Goal: Information Seeking & Learning: Learn about a topic

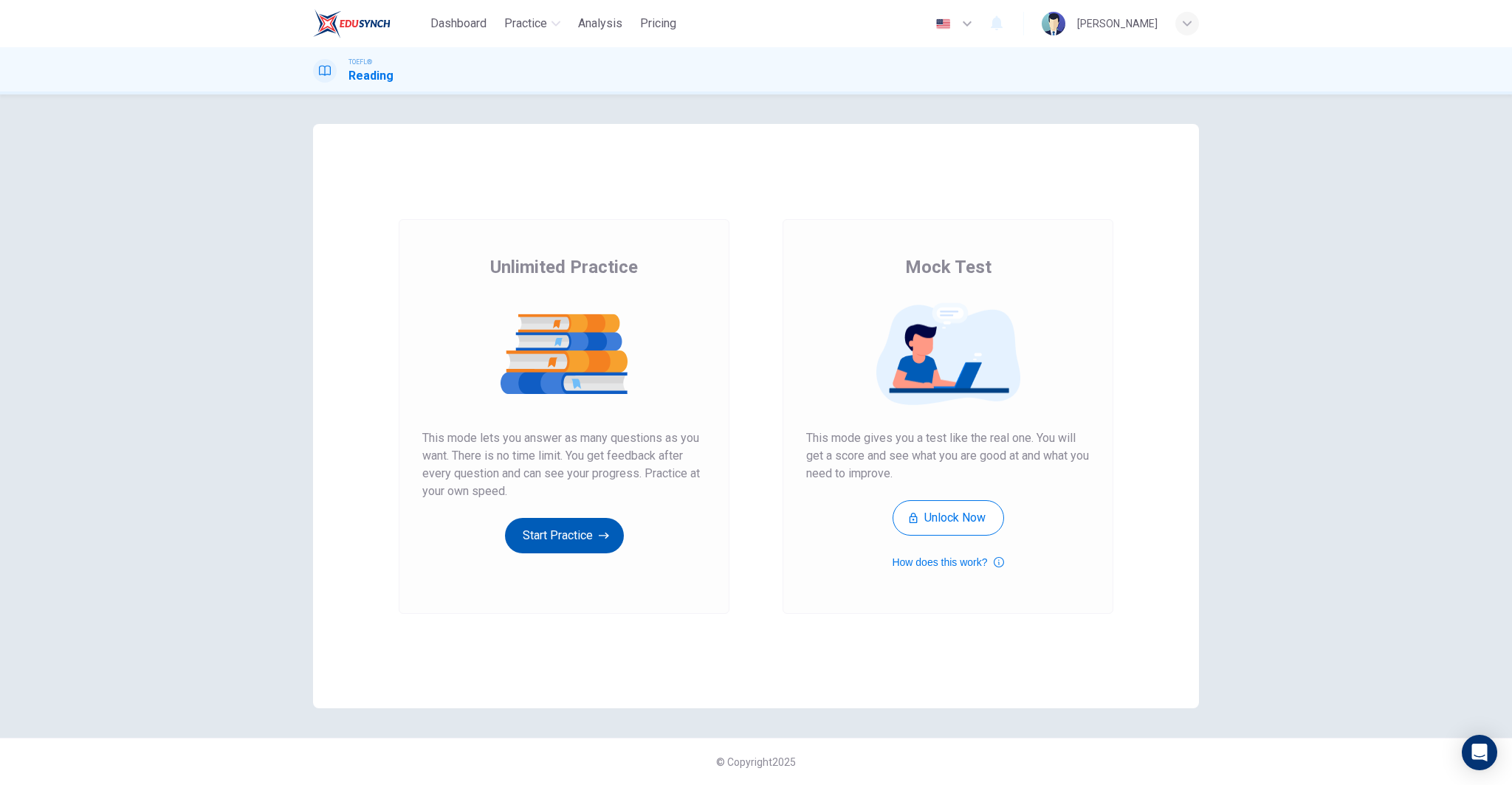
click at [589, 527] on button "Start Practice" at bounding box center [563, 535] width 119 height 35
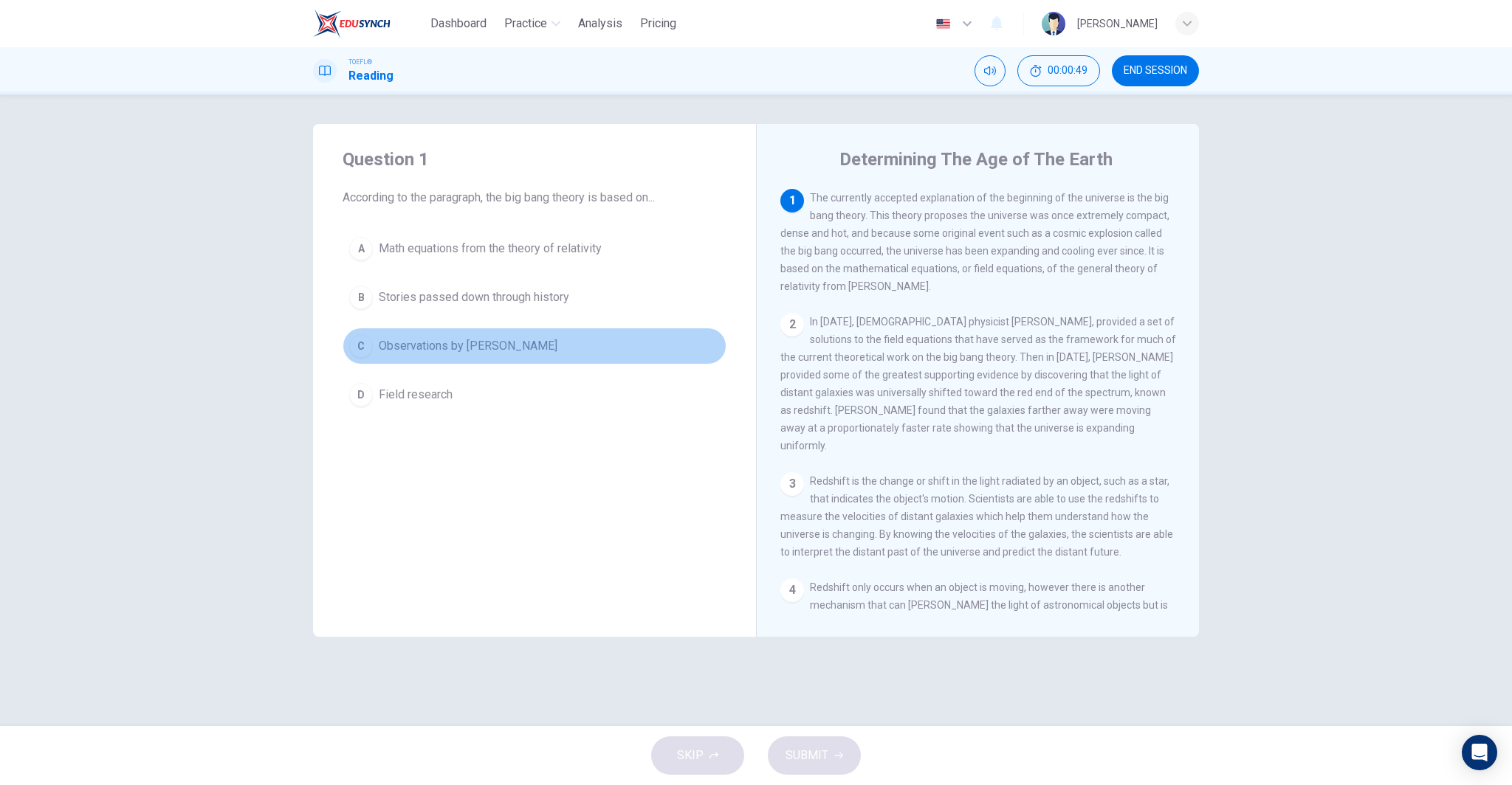
click at [435, 345] on span "Observations by [PERSON_NAME]" at bounding box center [468, 345] width 178 height 18
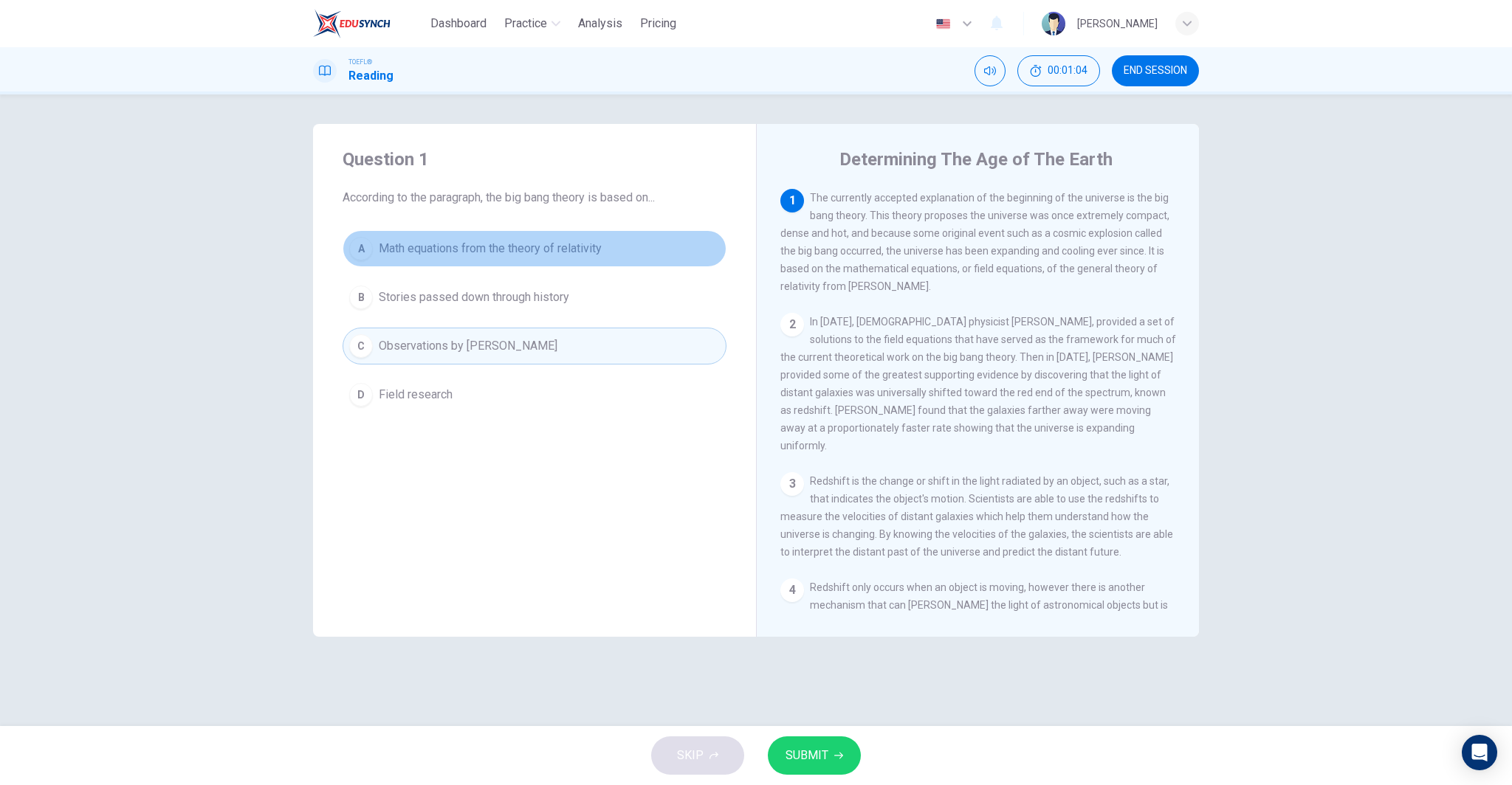
click at [509, 245] on span "Math equations from the theory of relativity" at bounding box center [489, 248] width 223 height 18
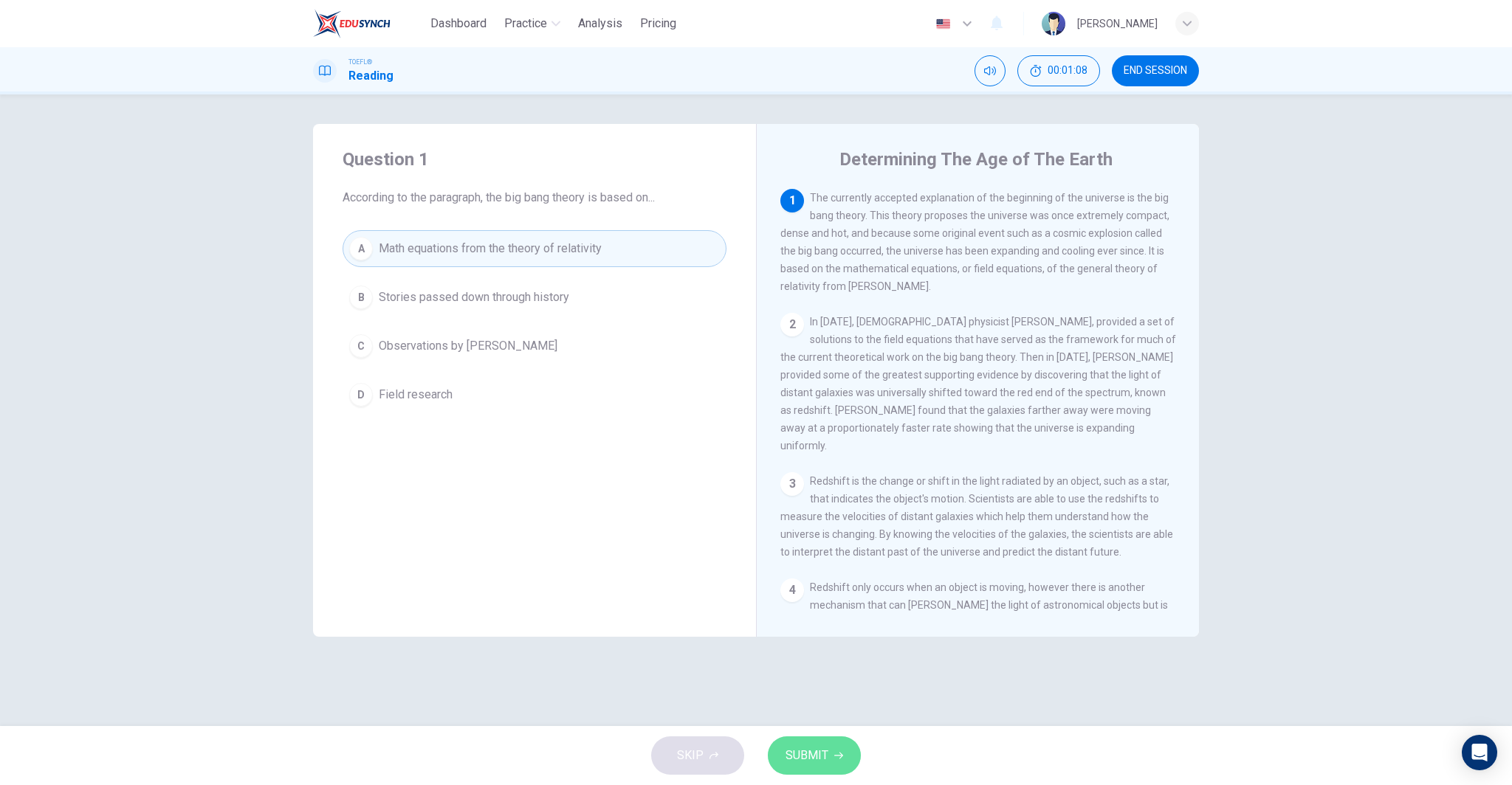
click at [812, 763] on span "SUBMIT" at bounding box center [806, 756] width 43 height 21
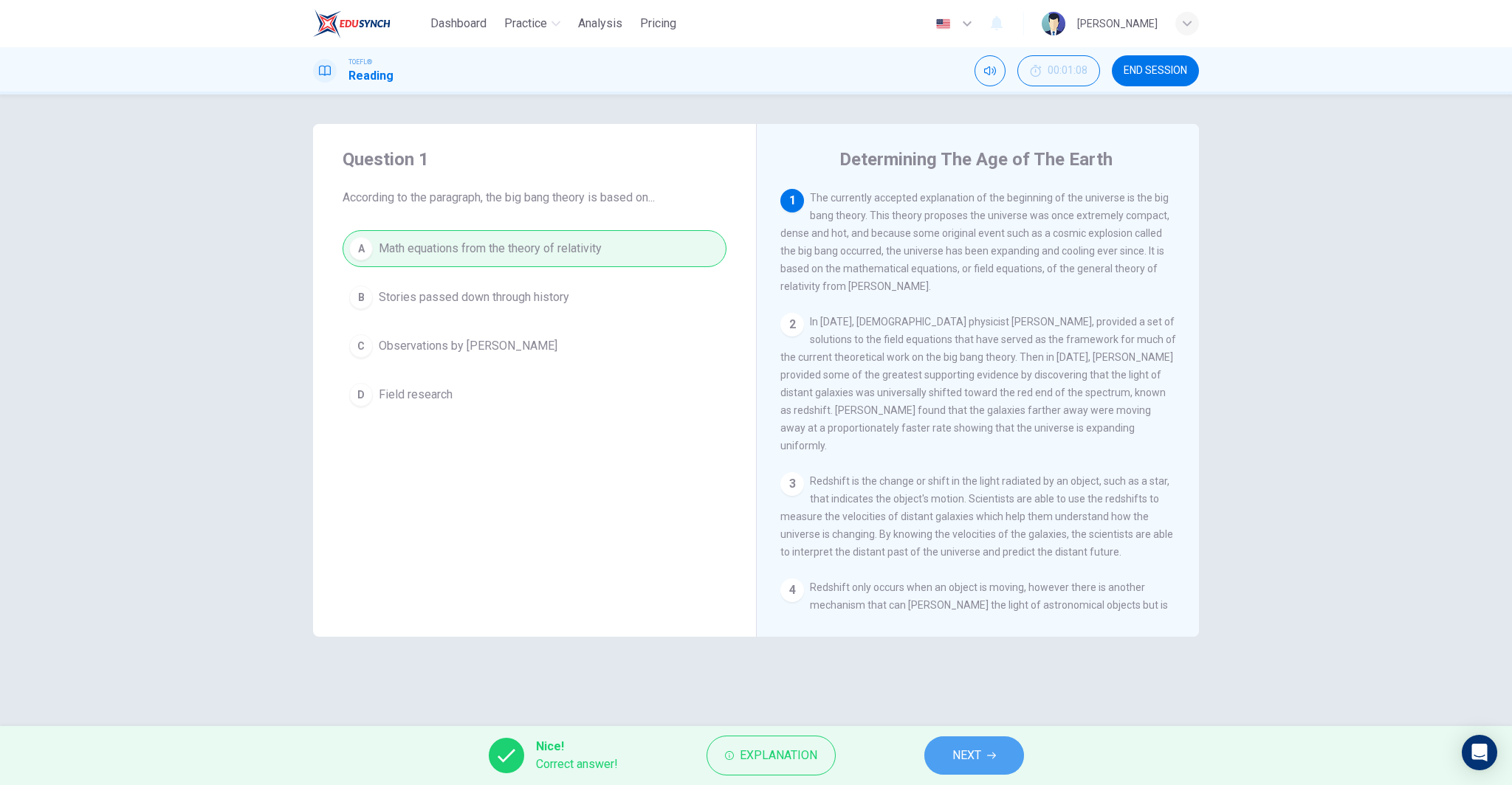
drag, startPoint x: 968, startPoint y: 751, endPoint x: 965, endPoint y: 740, distance: 11.4
click at [968, 746] on span "NEXT" at bounding box center [966, 756] width 29 height 21
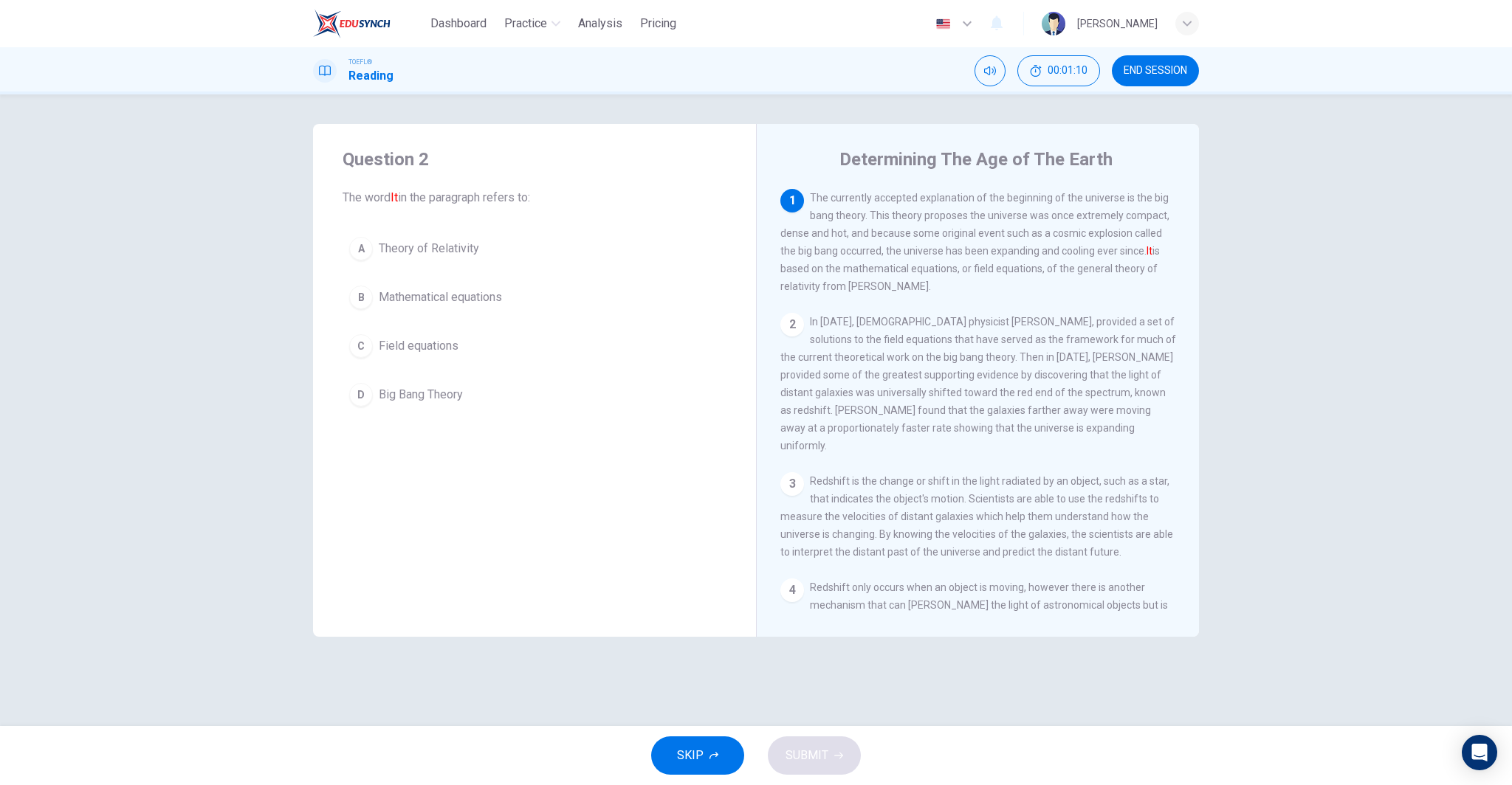
scroll to position [3, 0]
click at [448, 393] on span "Big Bang Theory" at bounding box center [420, 394] width 84 height 18
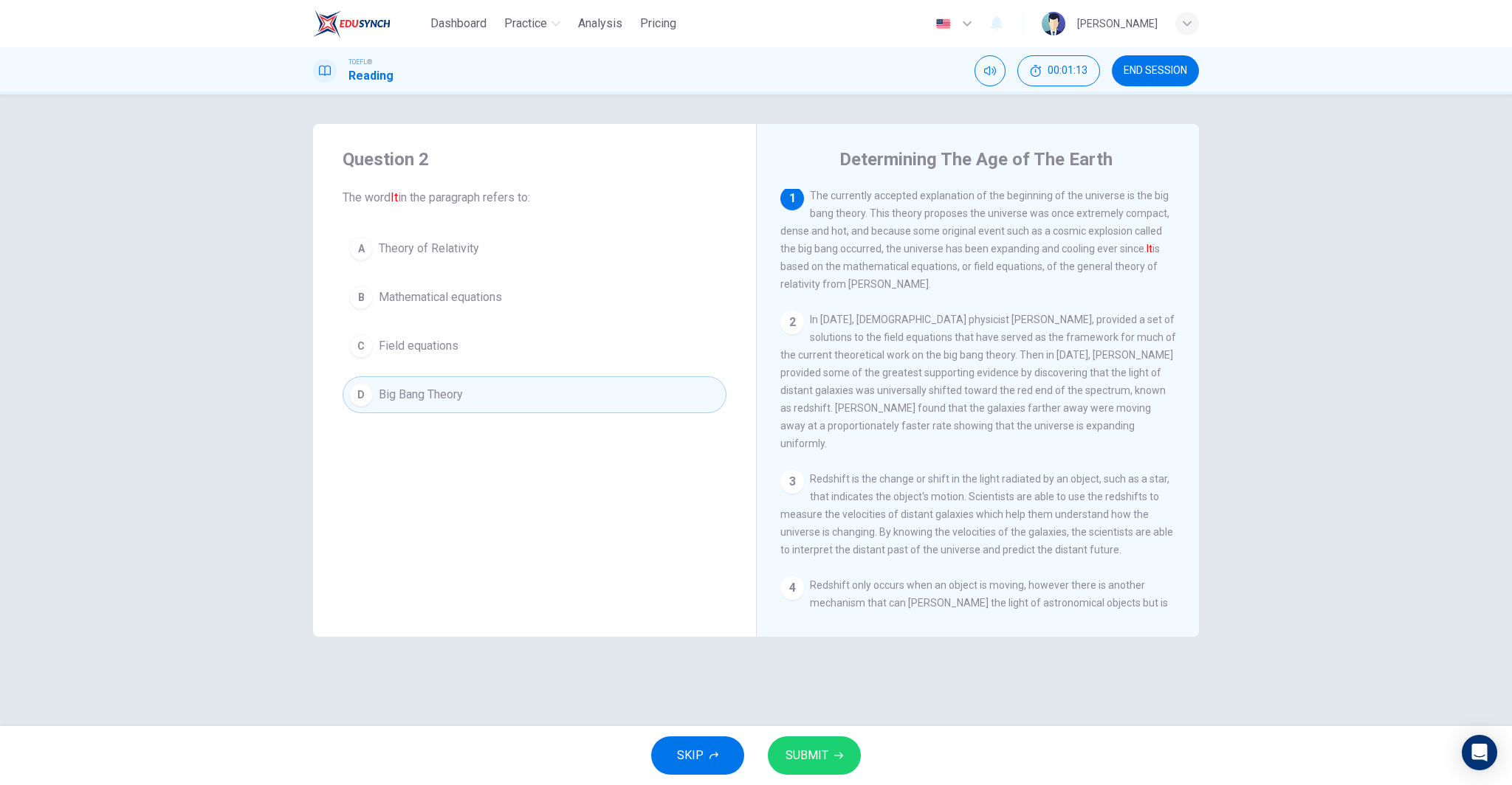
click at [816, 755] on span "SUBMIT" at bounding box center [806, 756] width 43 height 21
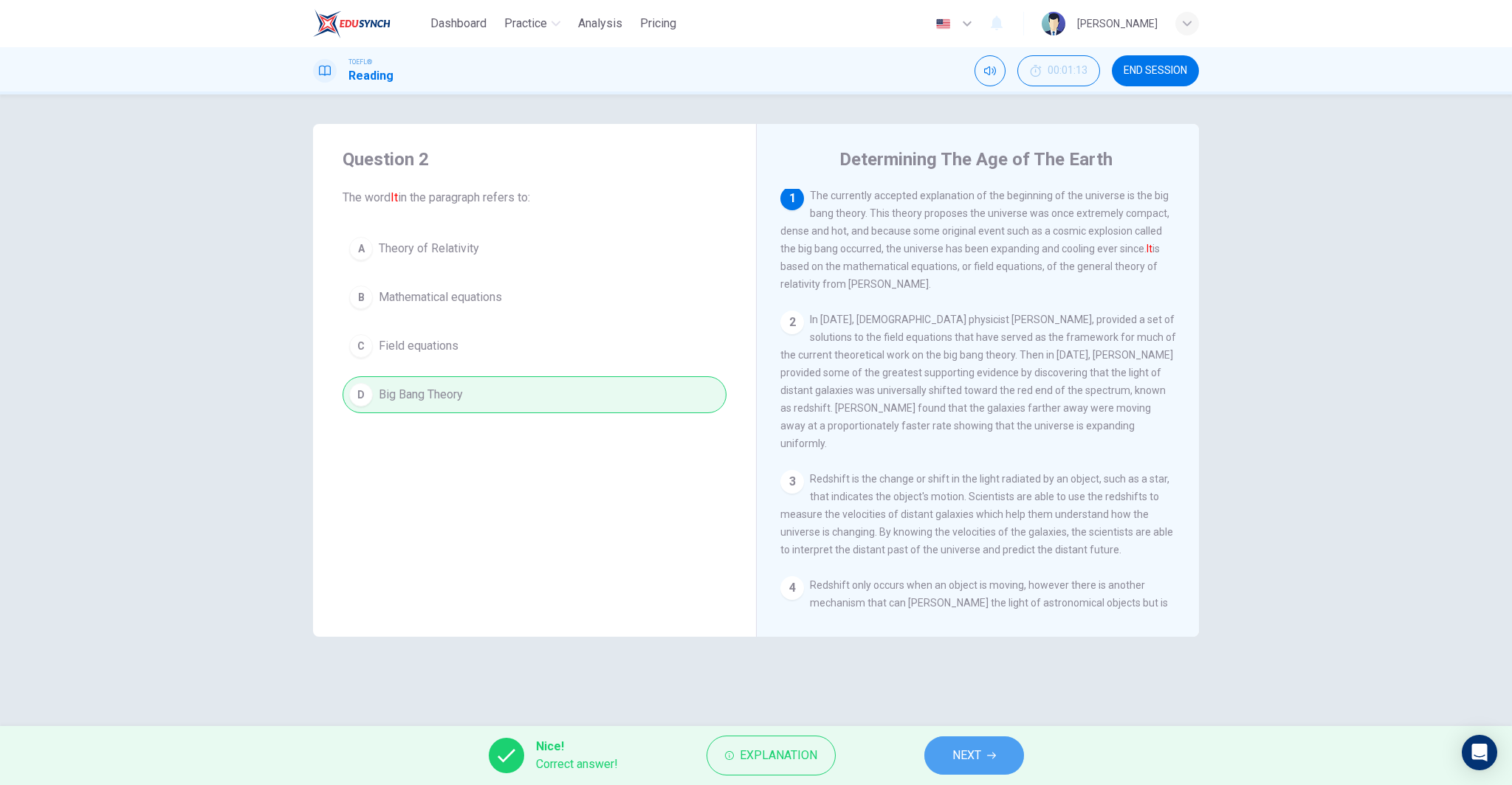
click at [972, 764] on span "NEXT" at bounding box center [966, 756] width 29 height 21
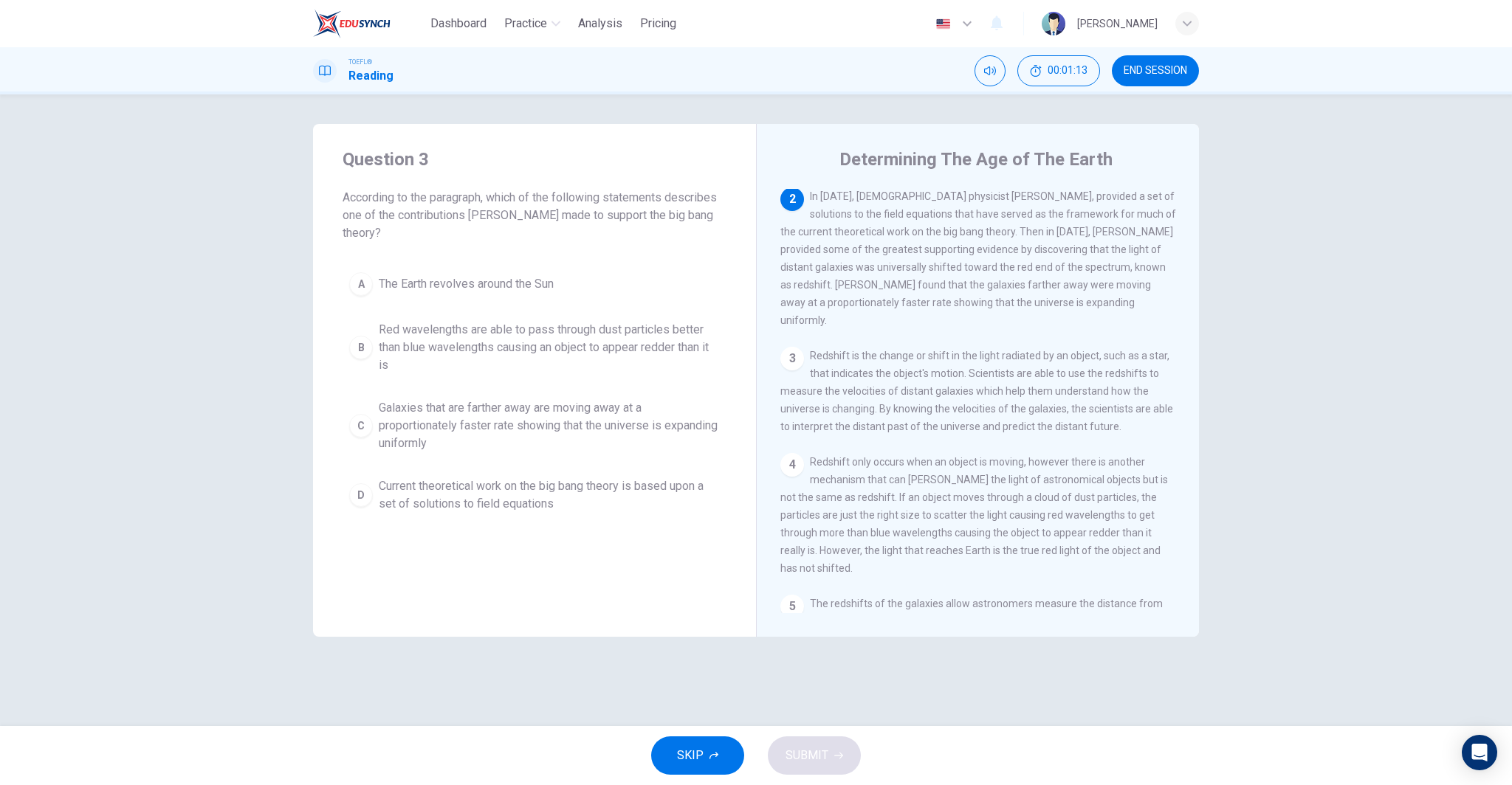
scroll to position [129, 0]
click at [559, 420] on span "Galaxies that are farther away are moving away at a proportionately faster rate…" at bounding box center [549, 425] width 341 height 53
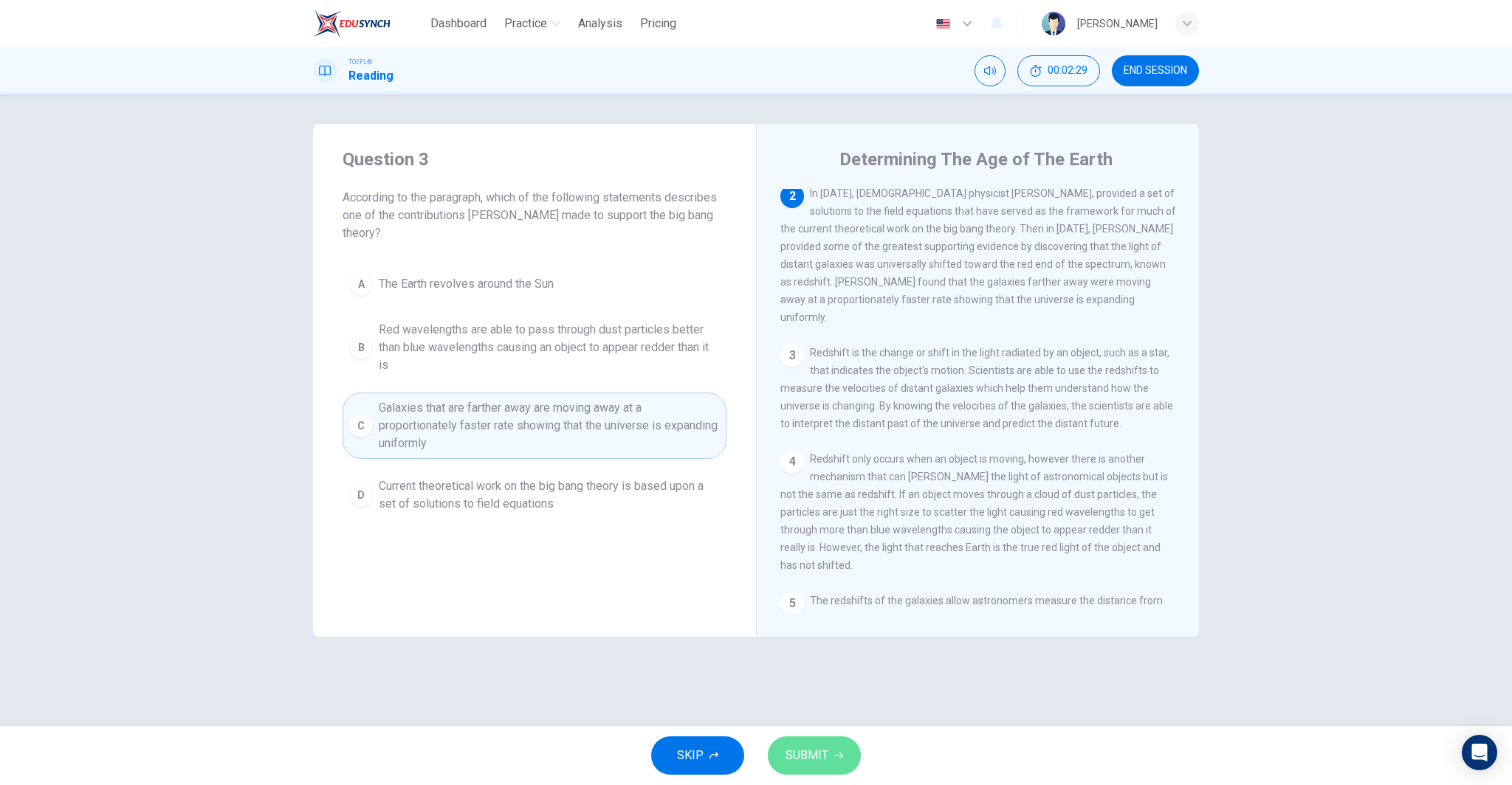
click at [780, 744] on button "SUBMIT" at bounding box center [814, 756] width 93 height 39
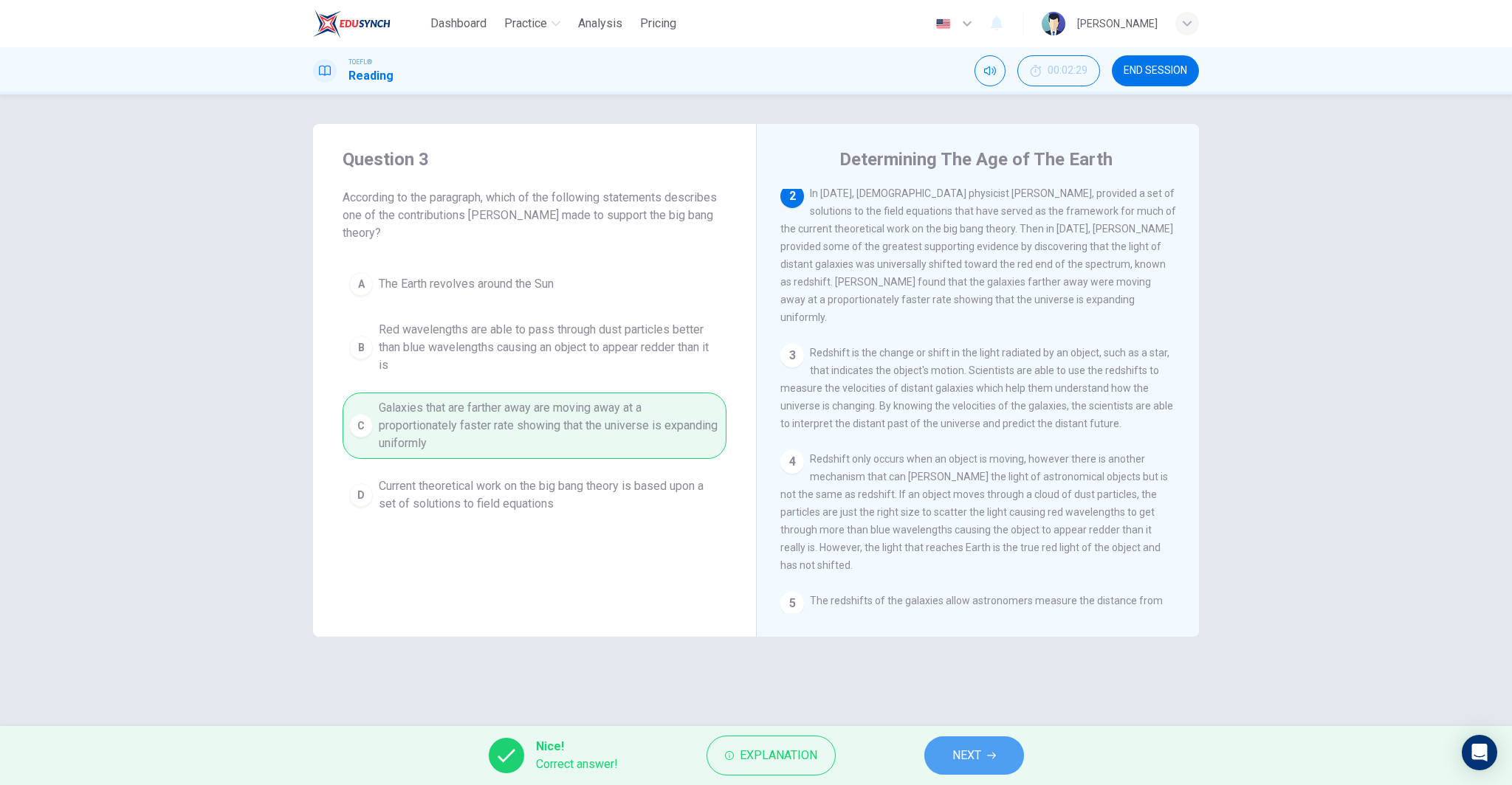
click at [959, 759] on span "NEXT" at bounding box center [966, 756] width 29 height 21
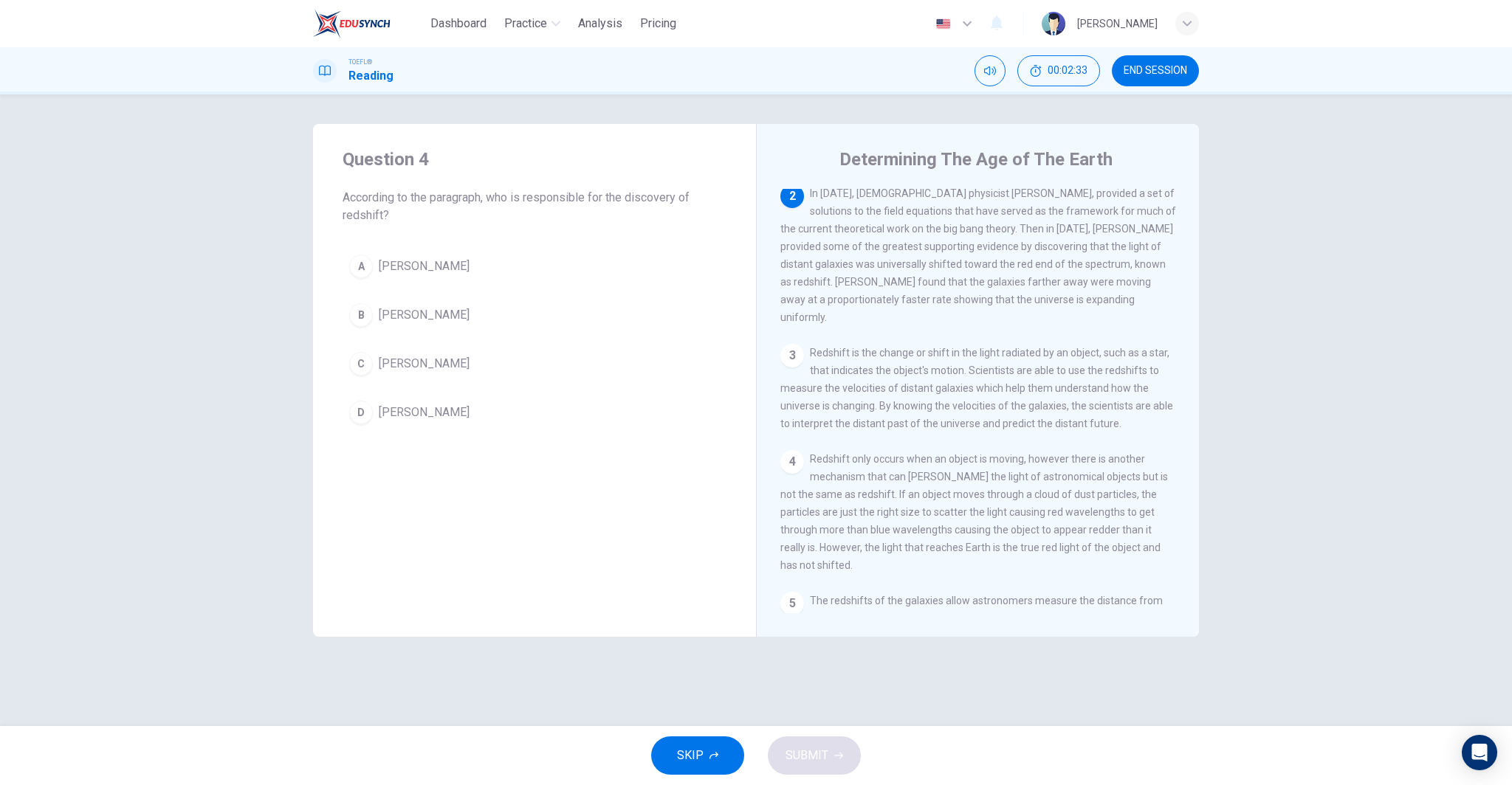
scroll to position [132, 0]
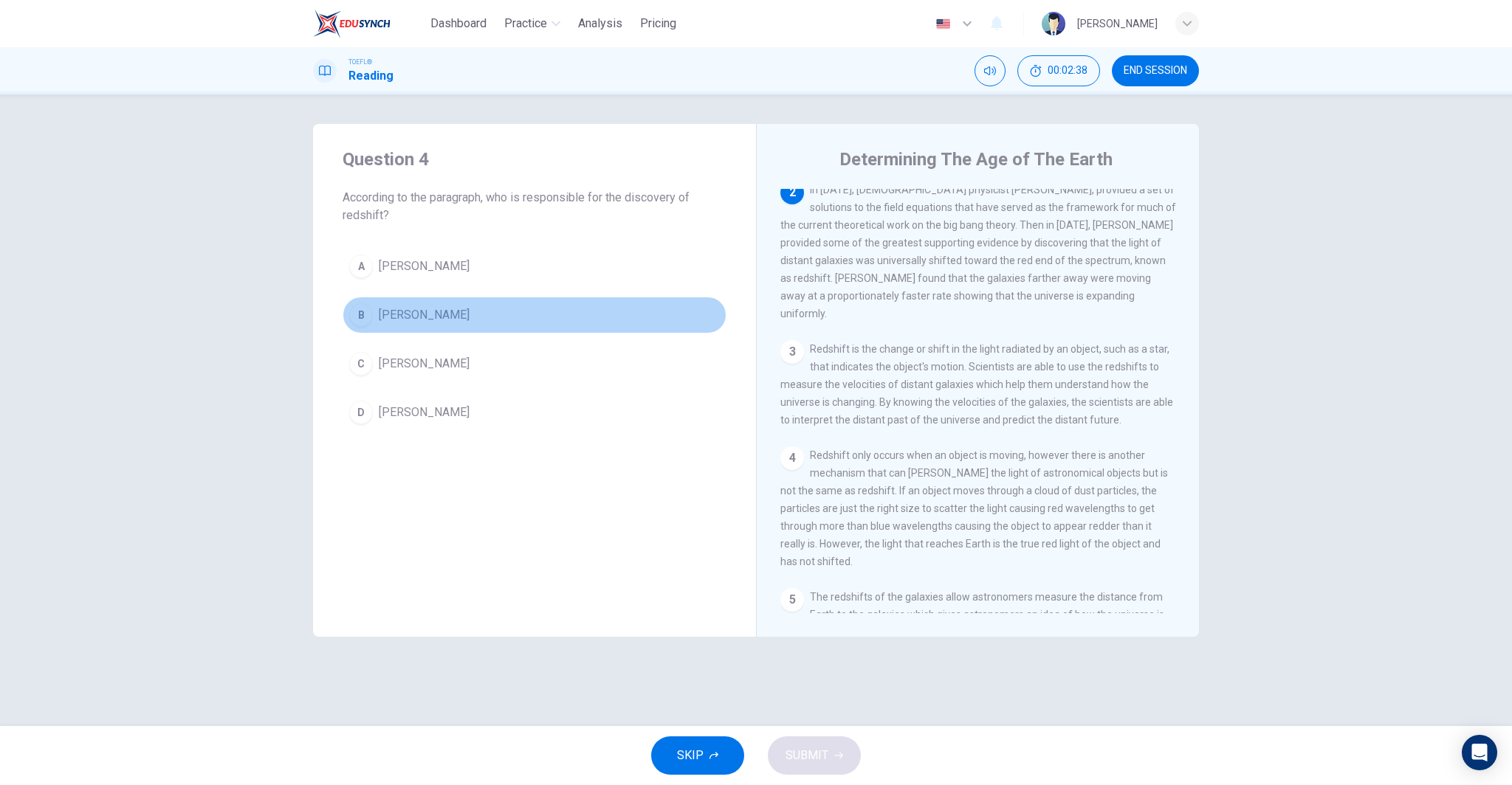
click at [457, 320] on button "B [PERSON_NAME]" at bounding box center [534, 315] width 383 height 37
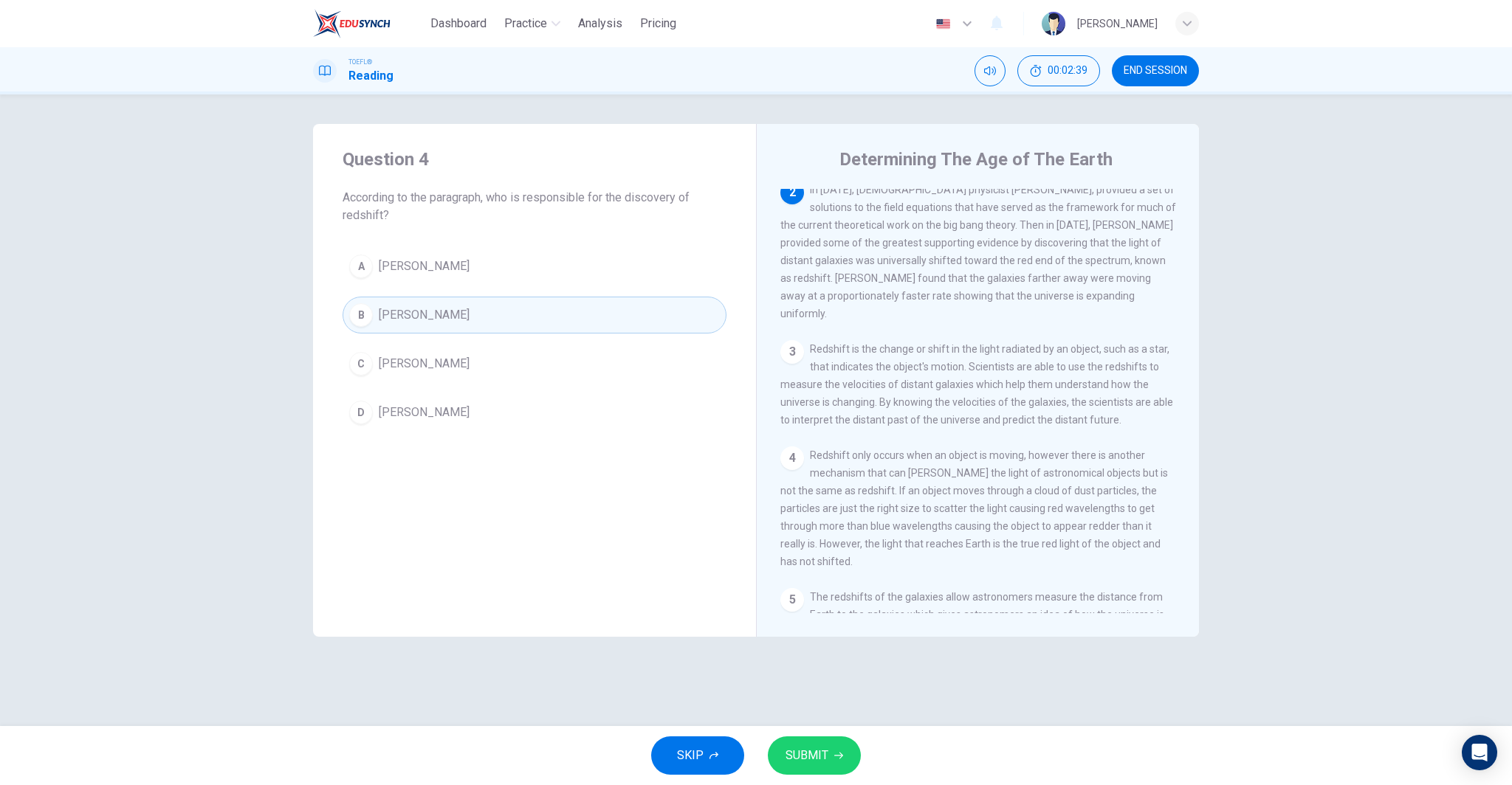
click at [790, 753] on span "SUBMIT" at bounding box center [806, 756] width 43 height 21
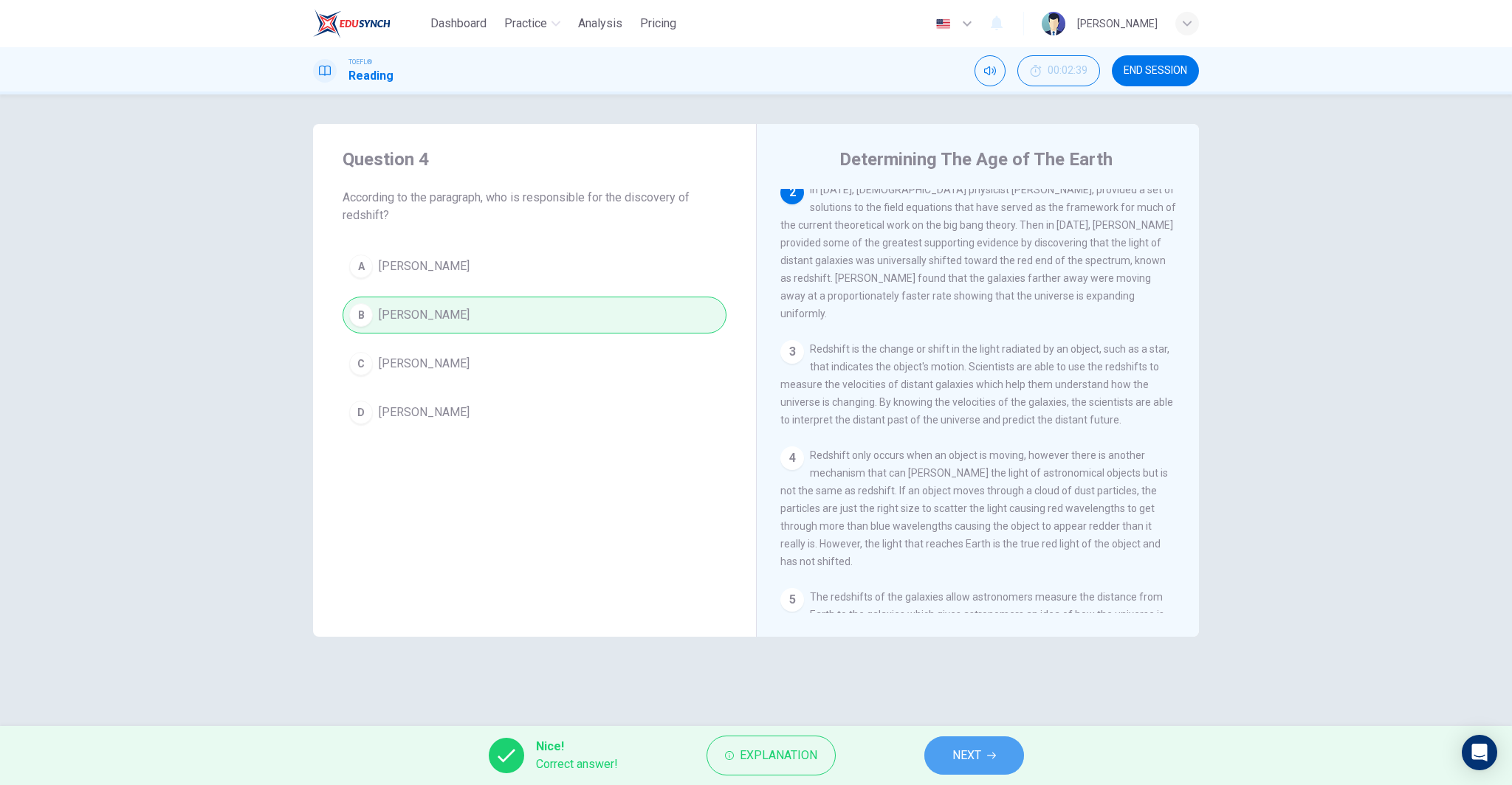
click at [990, 752] on icon "button" at bounding box center [991, 756] width 9 height 9
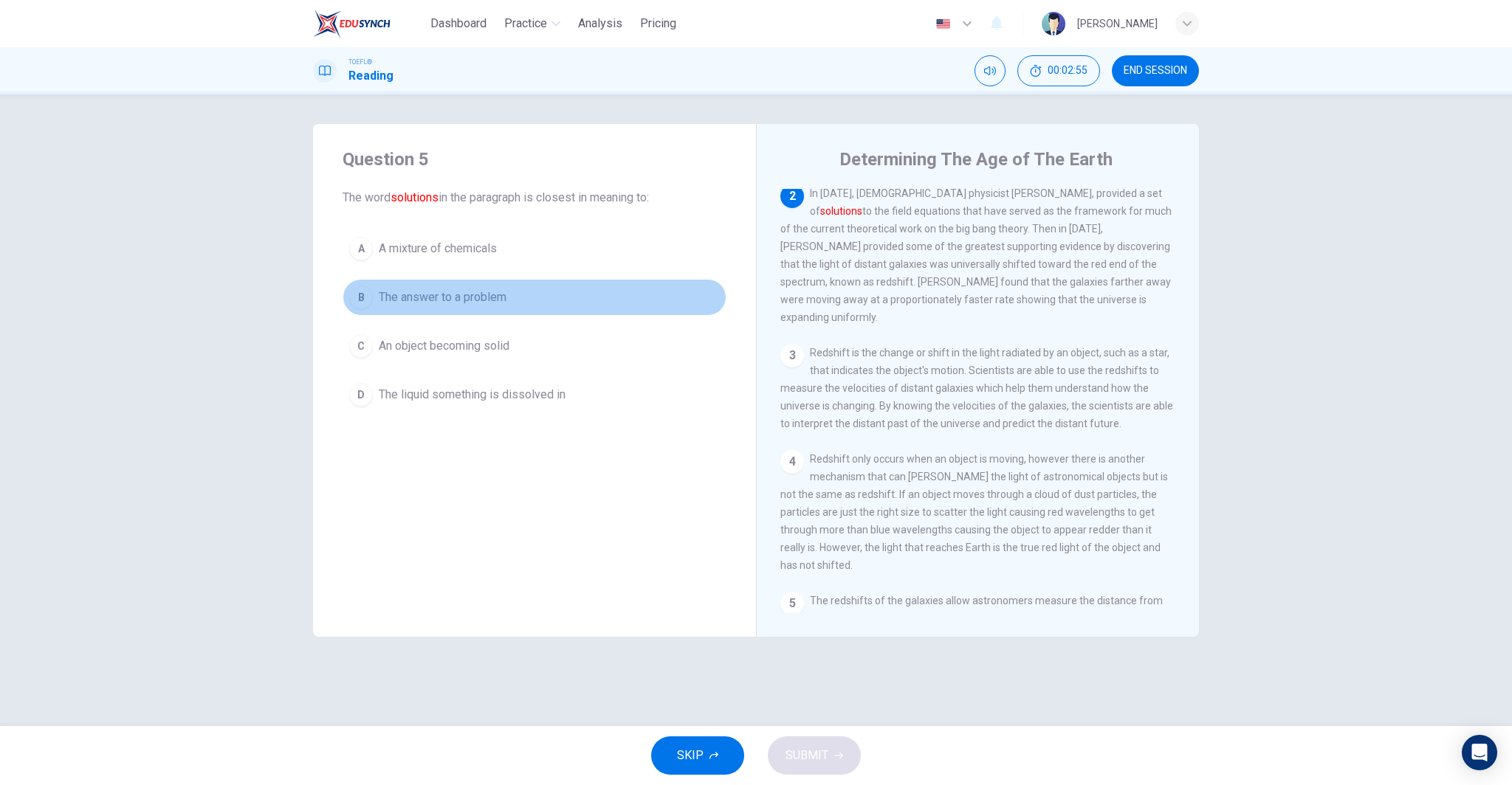
drag, startPoint x: 487, startPoint y: 293, endPoint x: 529, endPoint y: 337, distance: 60.8
click at [486, 293] on span "The answer to a problem" at bounding box center [442, 297] width 128 height 18
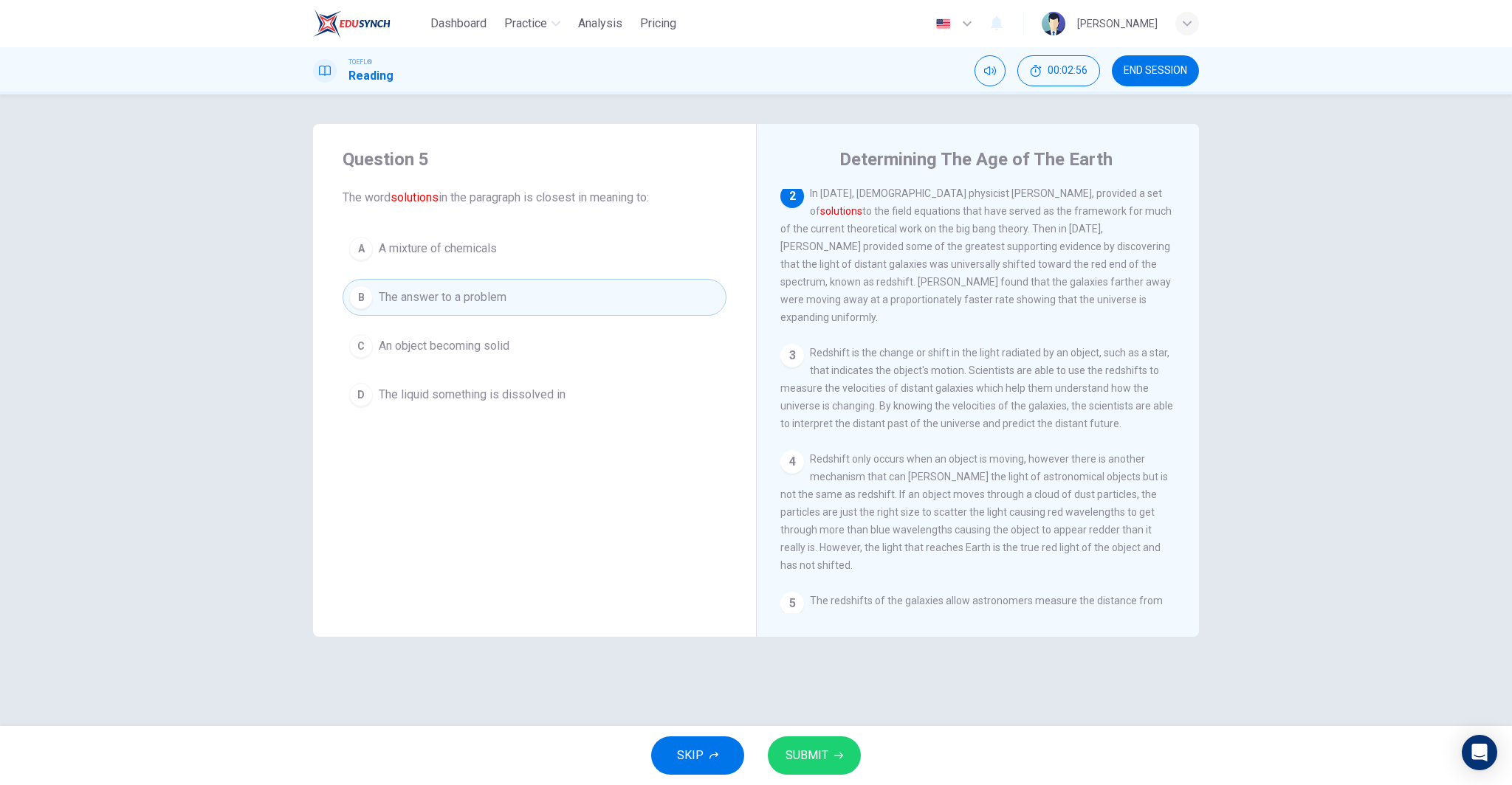
click at [811, 758] on span "SUBMIT" at bounding box center [806, 756] width 43 height 21
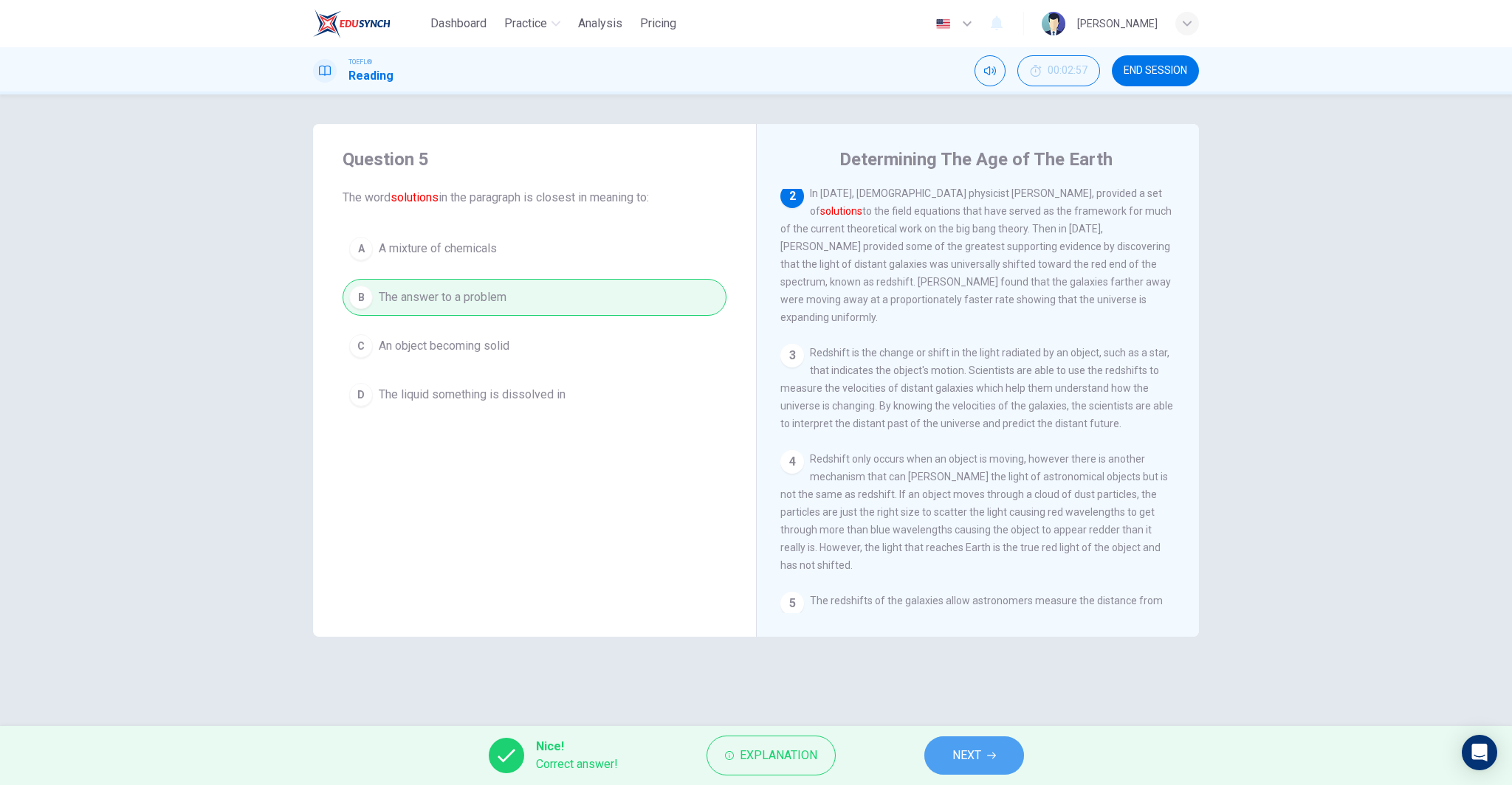
drag, startPoint x: 949, startPoint y: 740, endPoint x: 958, endPoint y: 752, distance: 15.0
click at [949, 740] on button "NEXT" at bounding box center [974, 756] width 100 height 39
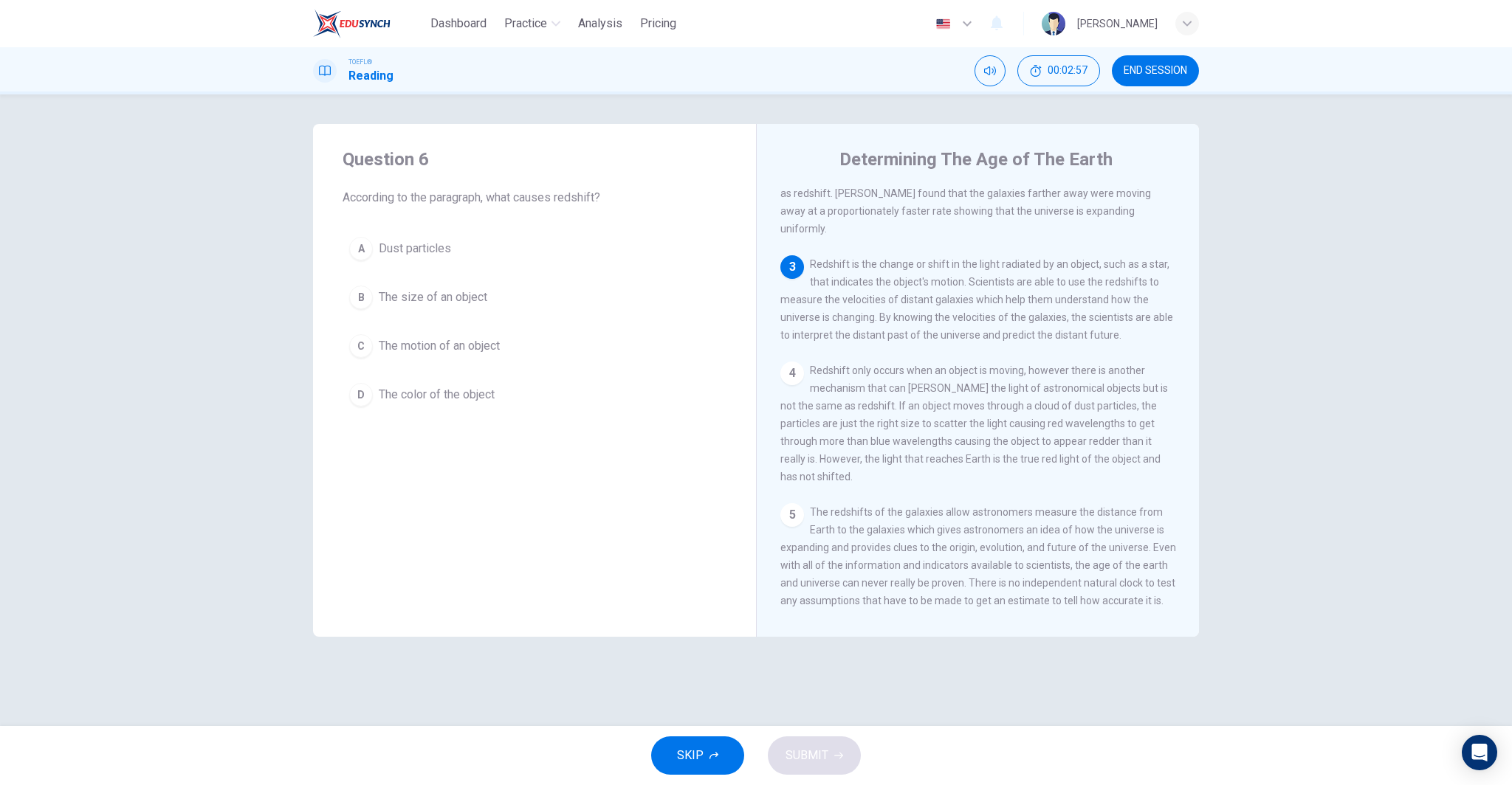
scroll to position [218, 0]
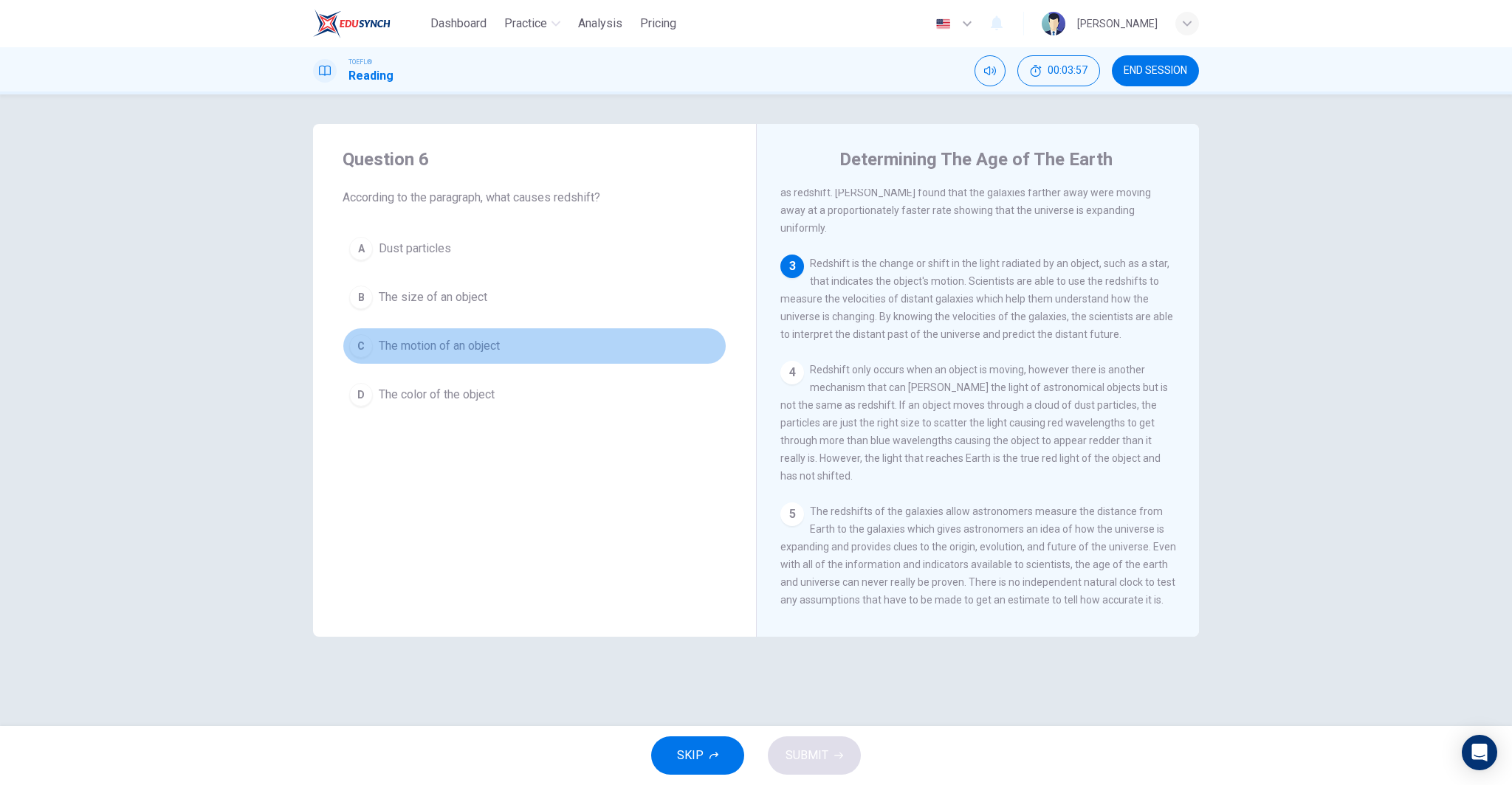
click at [498, 356] on button "C The motion of an object" at bounding box center [534, 346] width 383 height 37
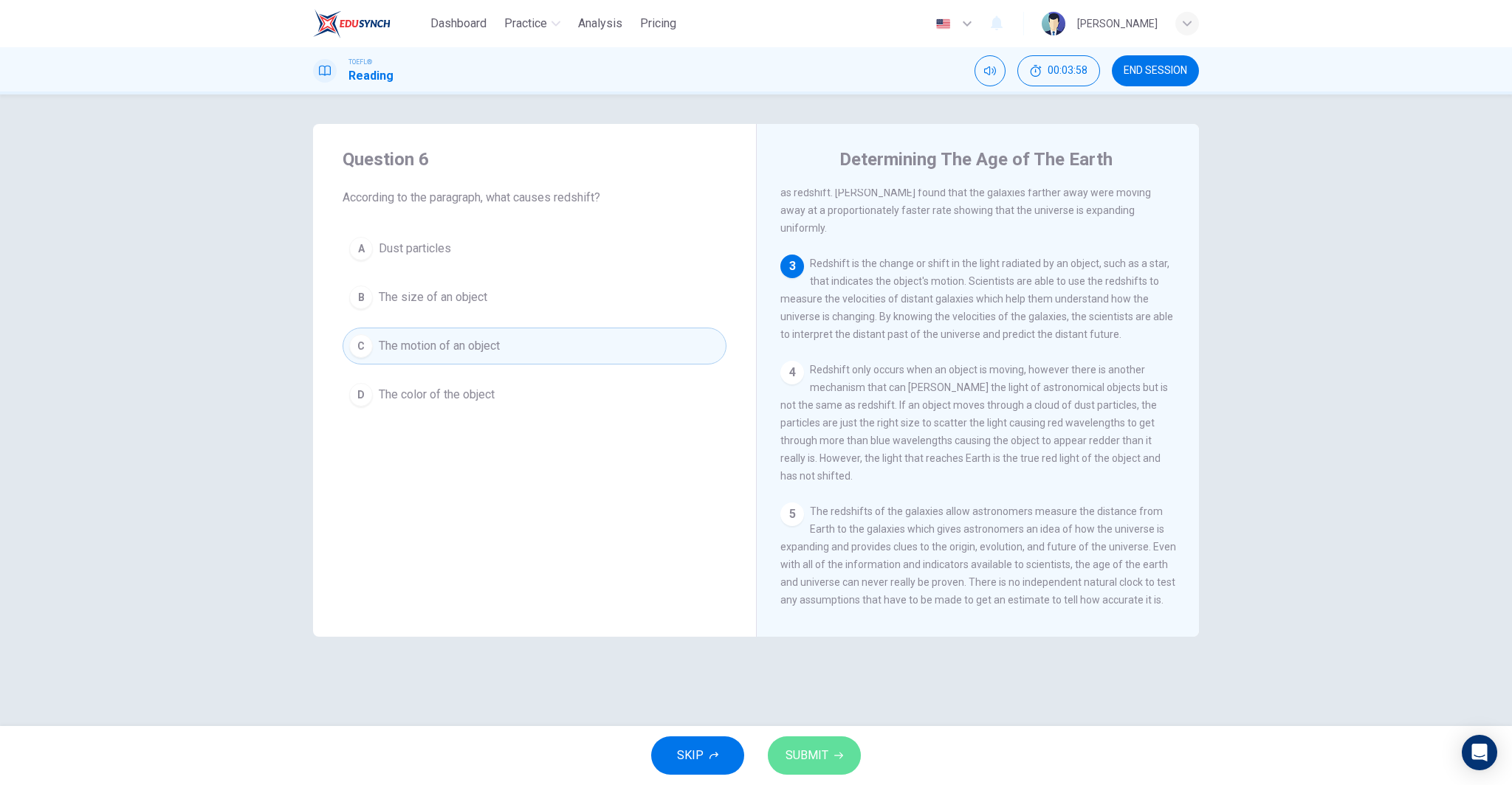
click at [847, 756] on button "SUBMIT" at bounding box center [814, 756] width 93 height 39
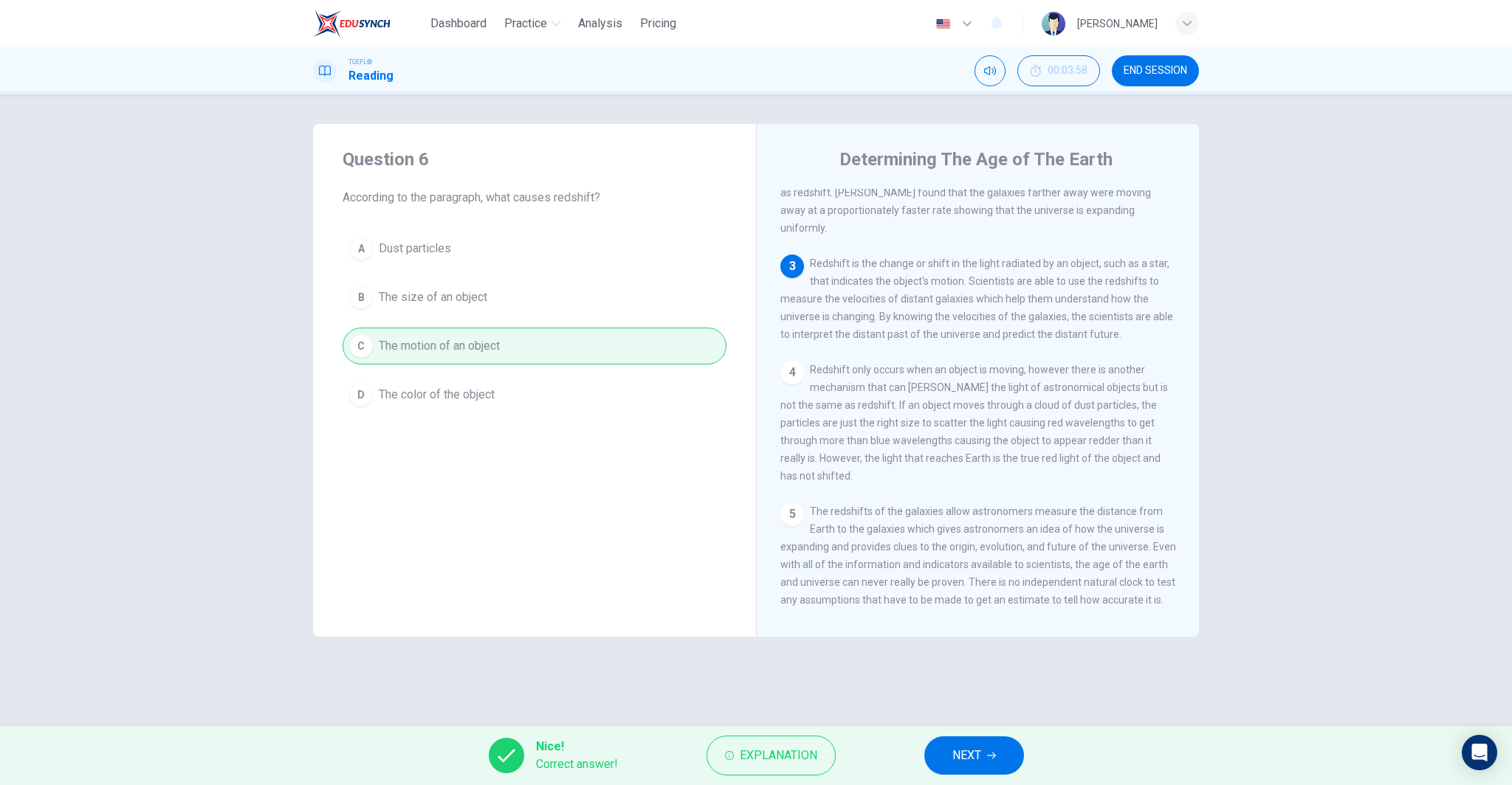
click at [982, 752] on button "NEXT" at bounding box center [974, 756] width 100 height 39
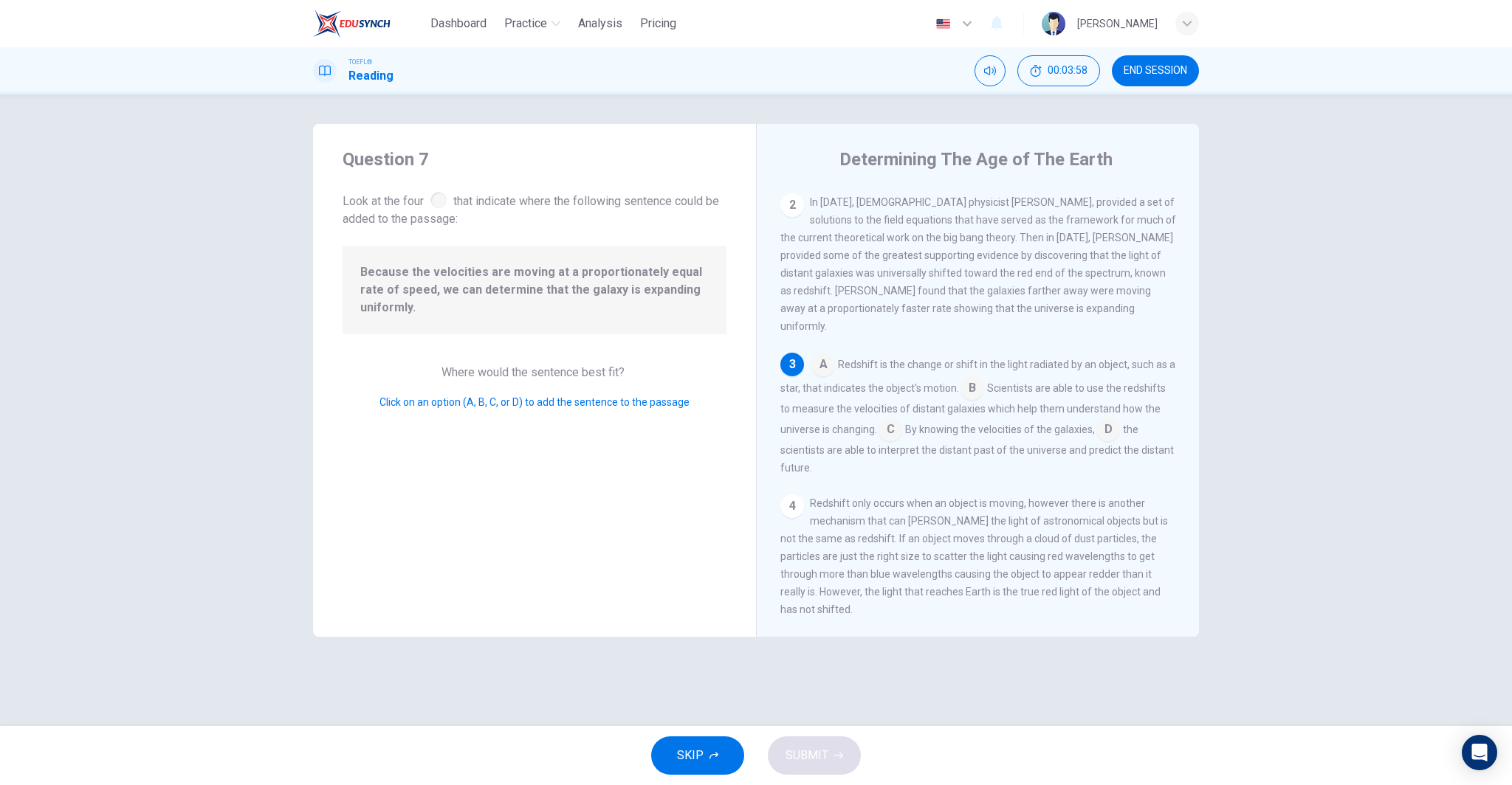
scroll to position [123, 0]
click at [1116, 420] on input at bounding box center [1108, 428] width 24 height 24
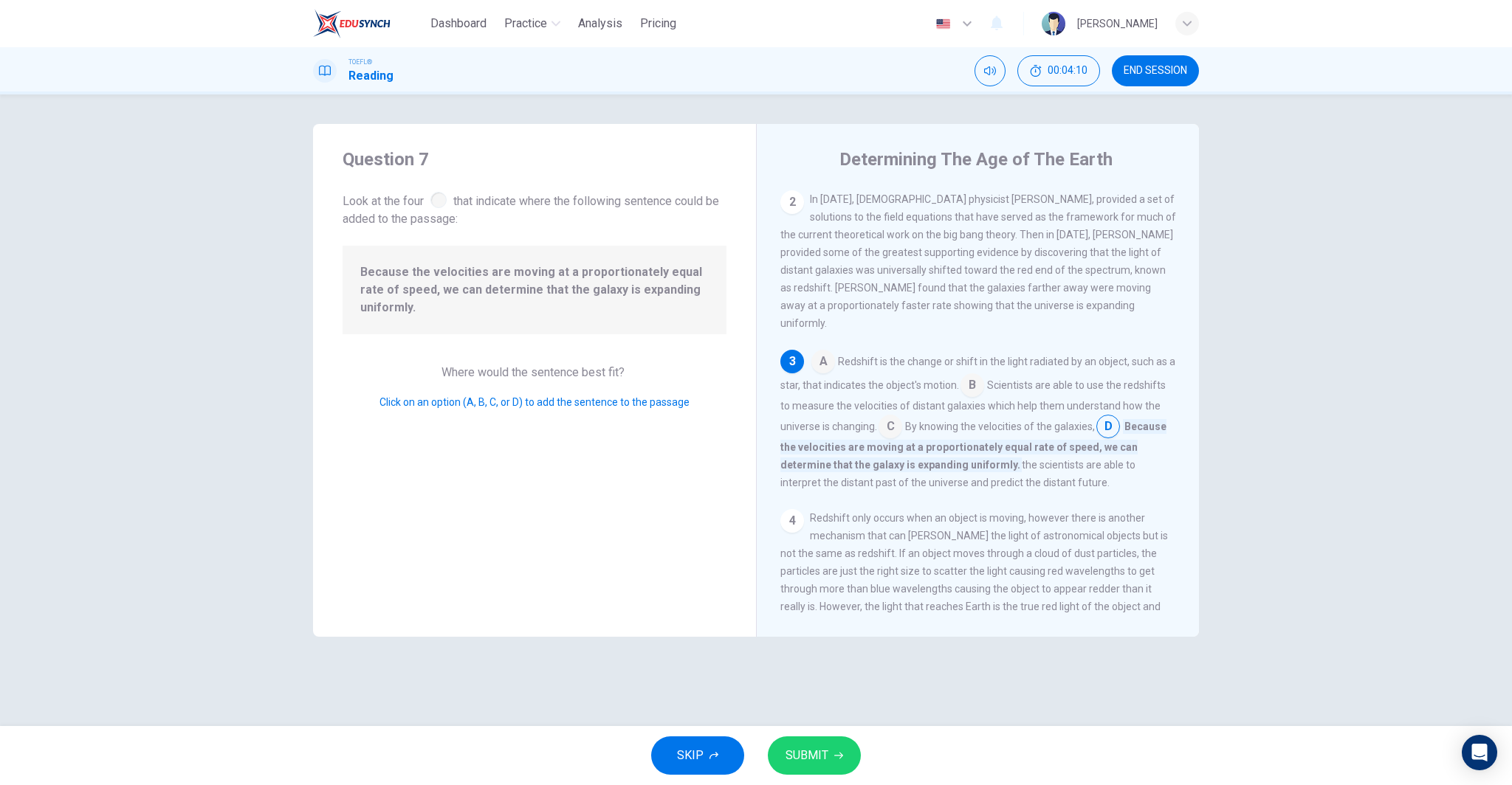
click at [830, 774] on button "SUBMIT" at bounding box center [814, 756] width 93 height 39
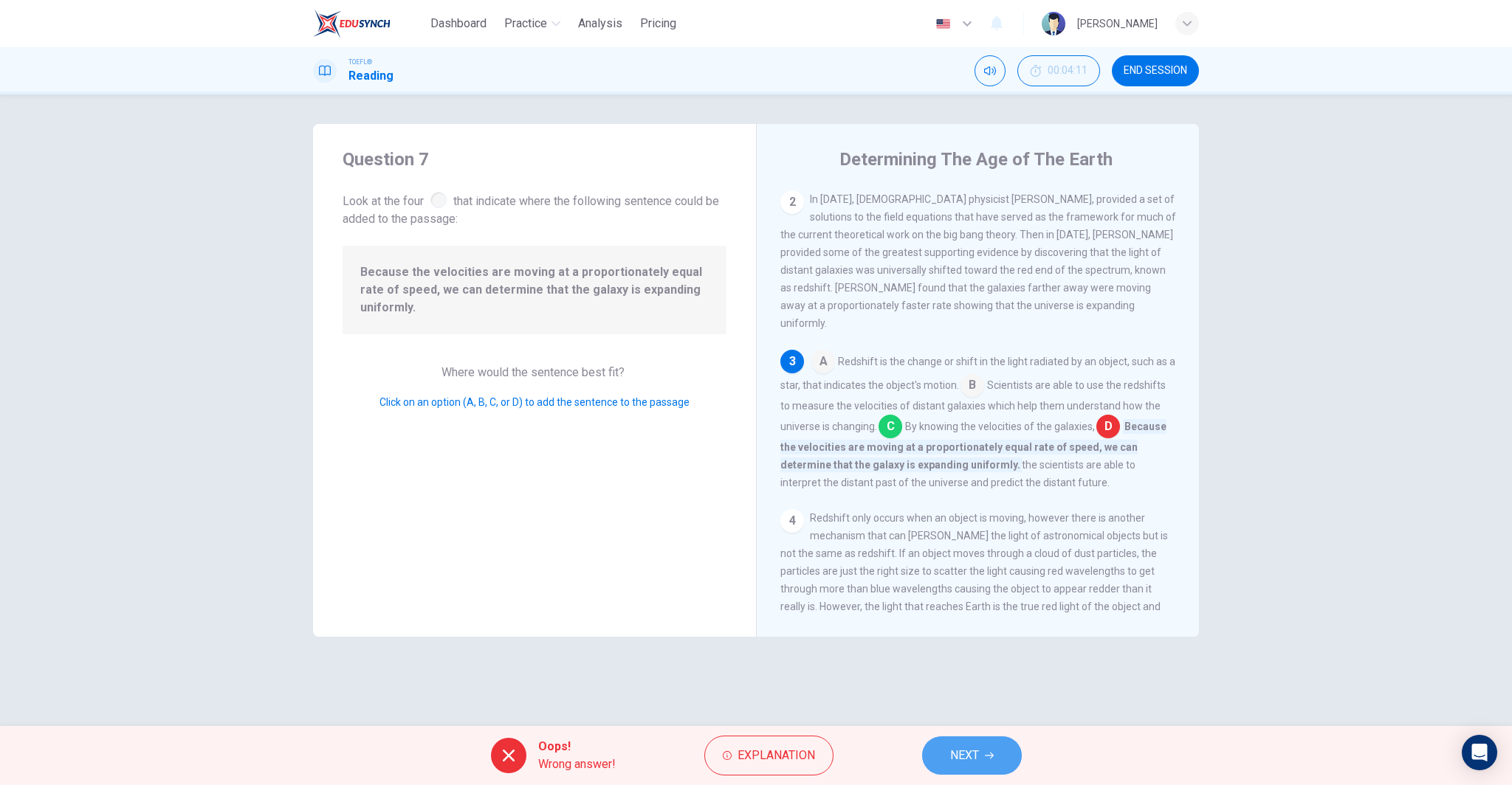
click at [970, 745] on span "NEXT" at bounding box center [965, 756] width 29 height 21
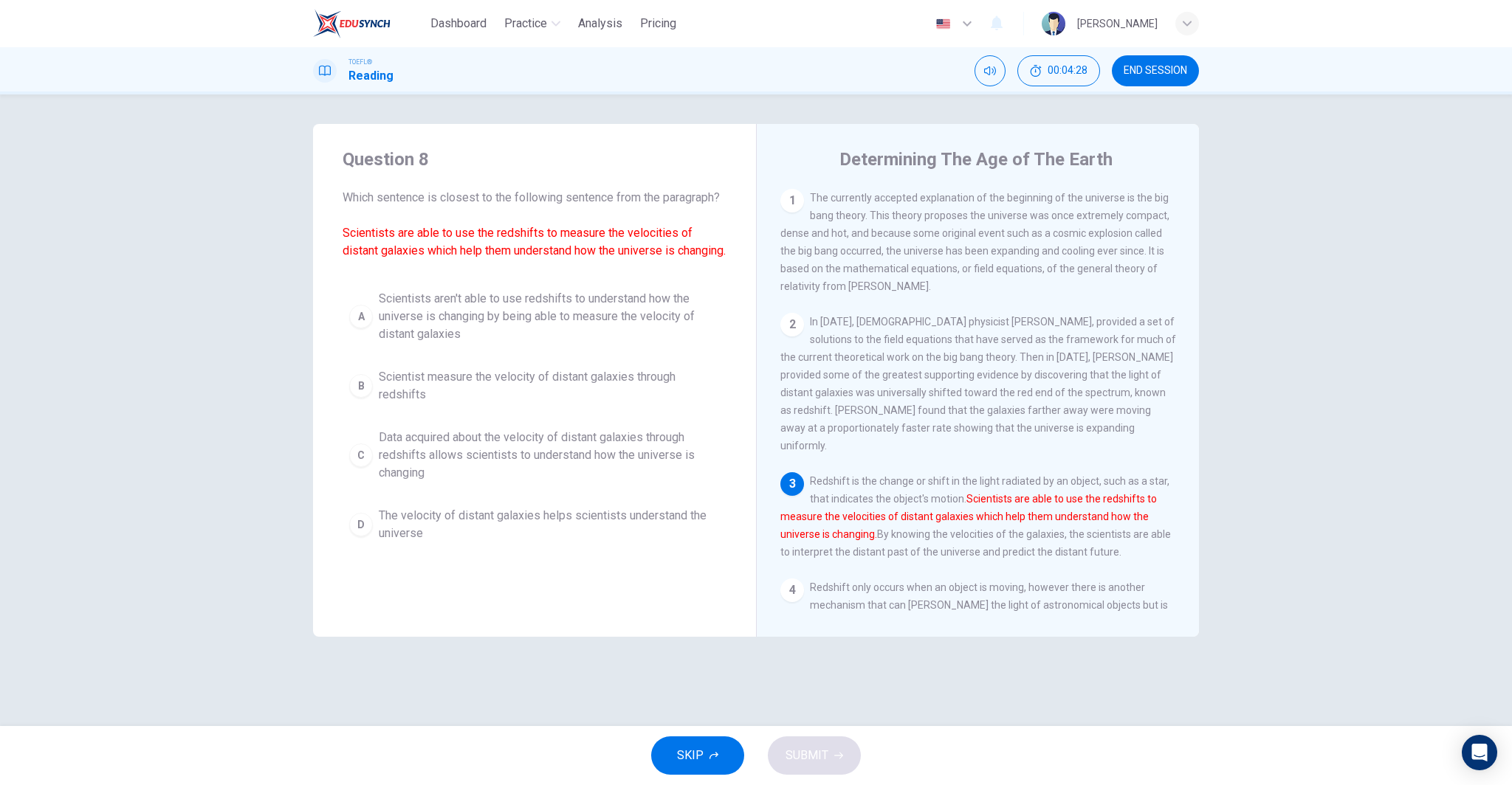
click at [555, 403] on span "Scientist measure the velocity of distant galaxies through redshifts" at bounding box center [549, 386] width 341 height 35
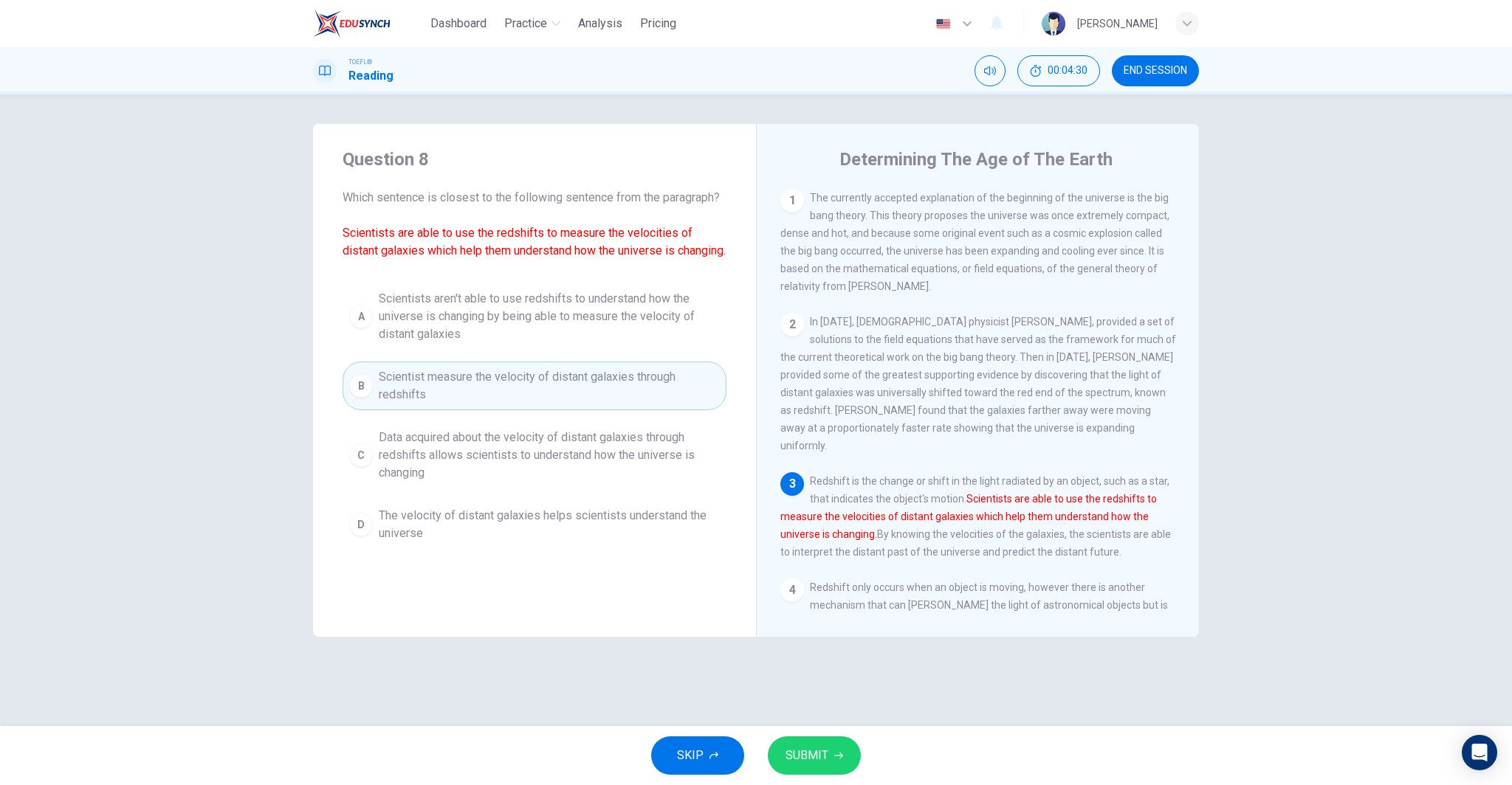
click at [822, 745] on span "SUBMIT" at bounding box center [806, 756] width 43 height 21
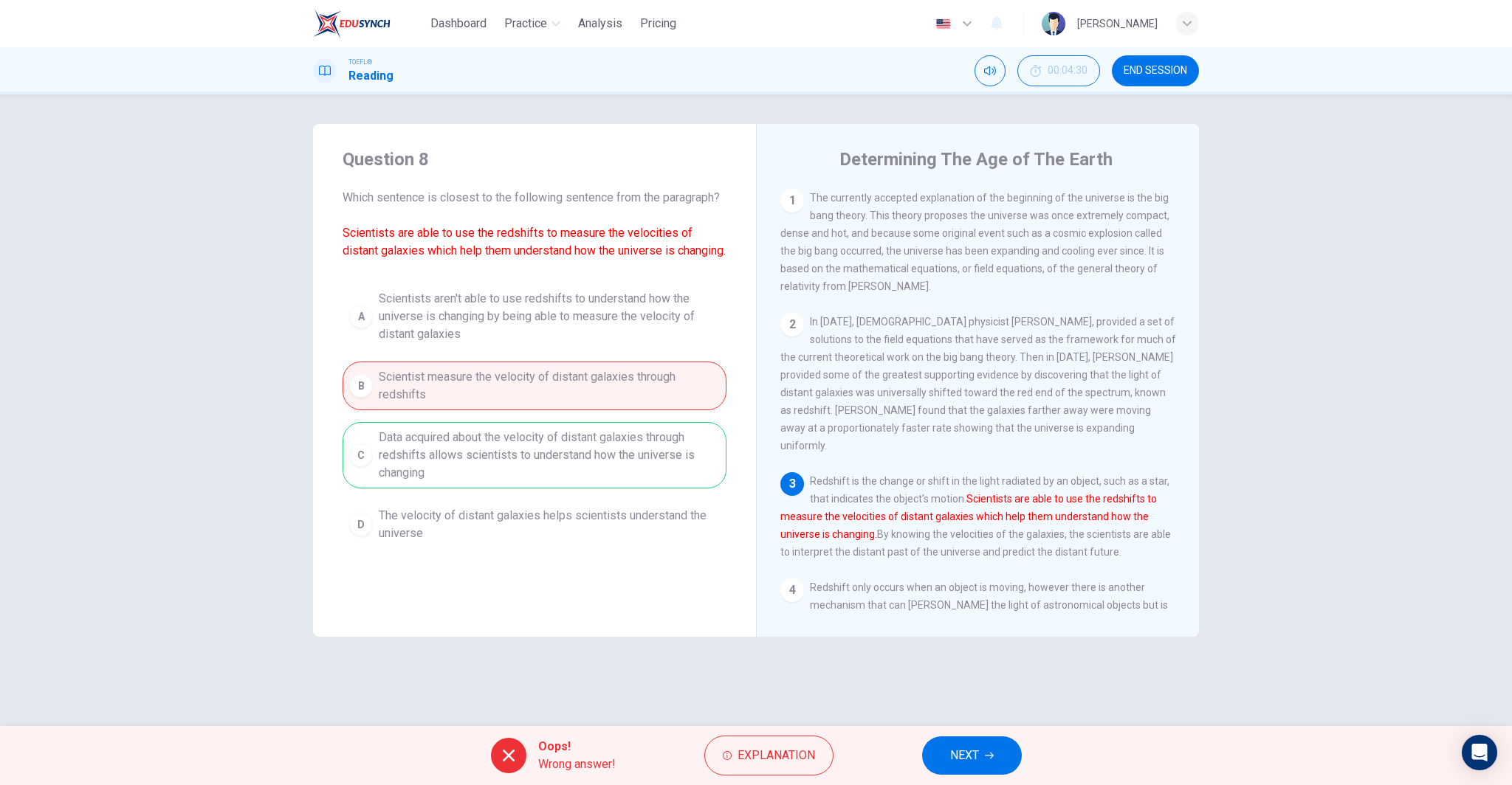
click at [958, 758] on span "NEXT" at bounding box center [965, 756] width 29 height 21
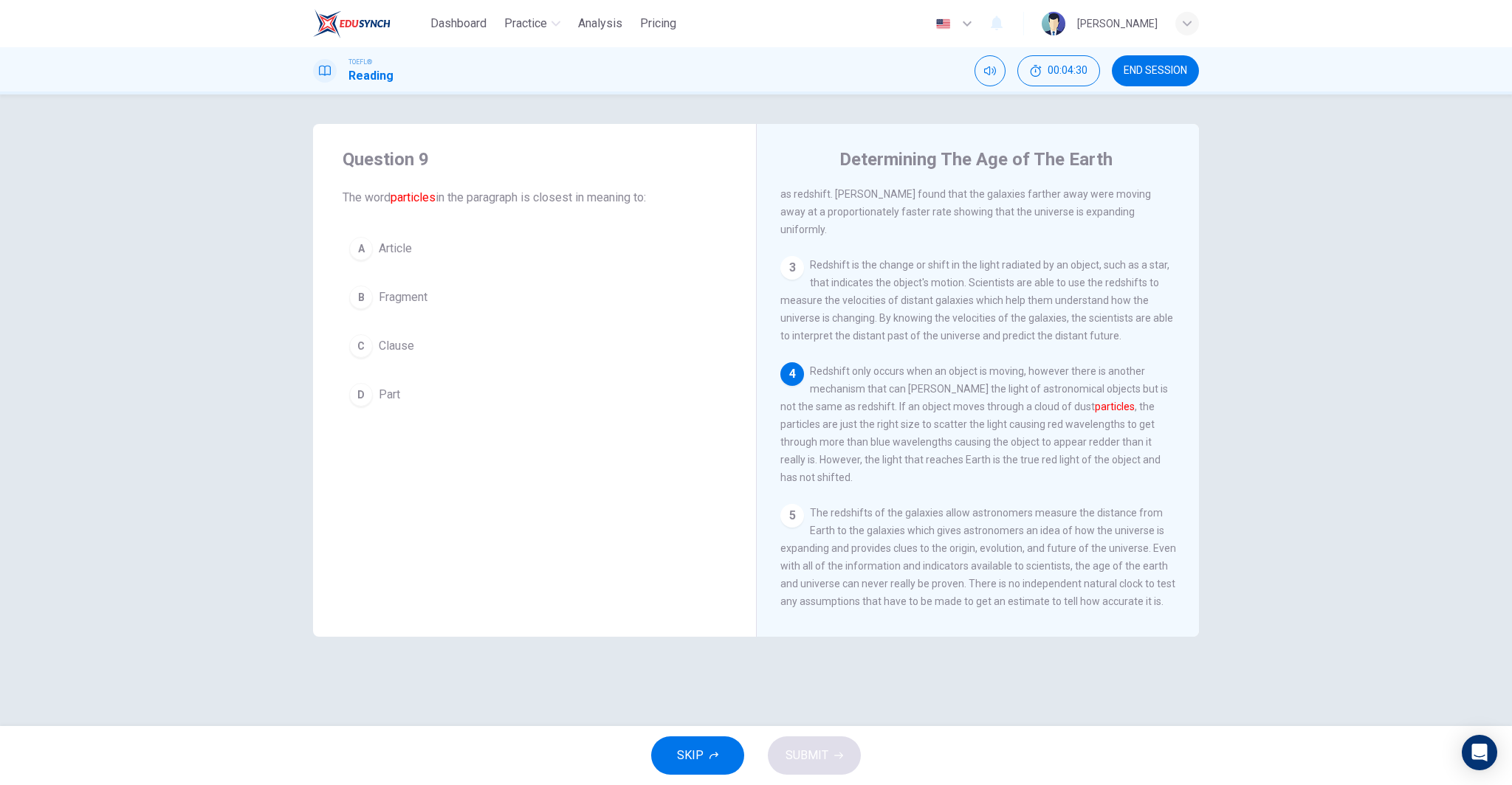
scroll to position [218, 0]
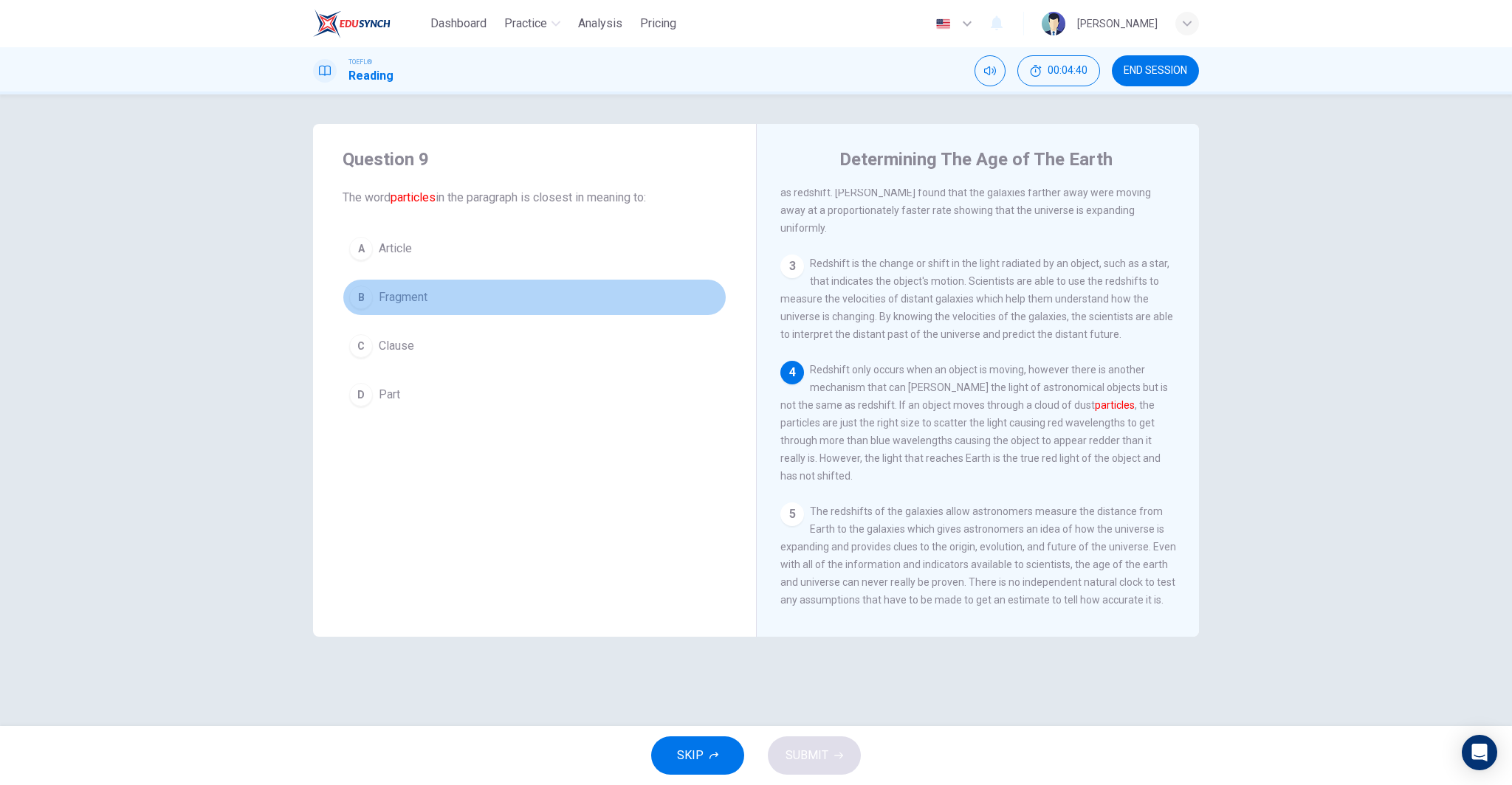
click at [462, 292] on button "B Fragment" at bounding box center [534, 298] width 383 height 37
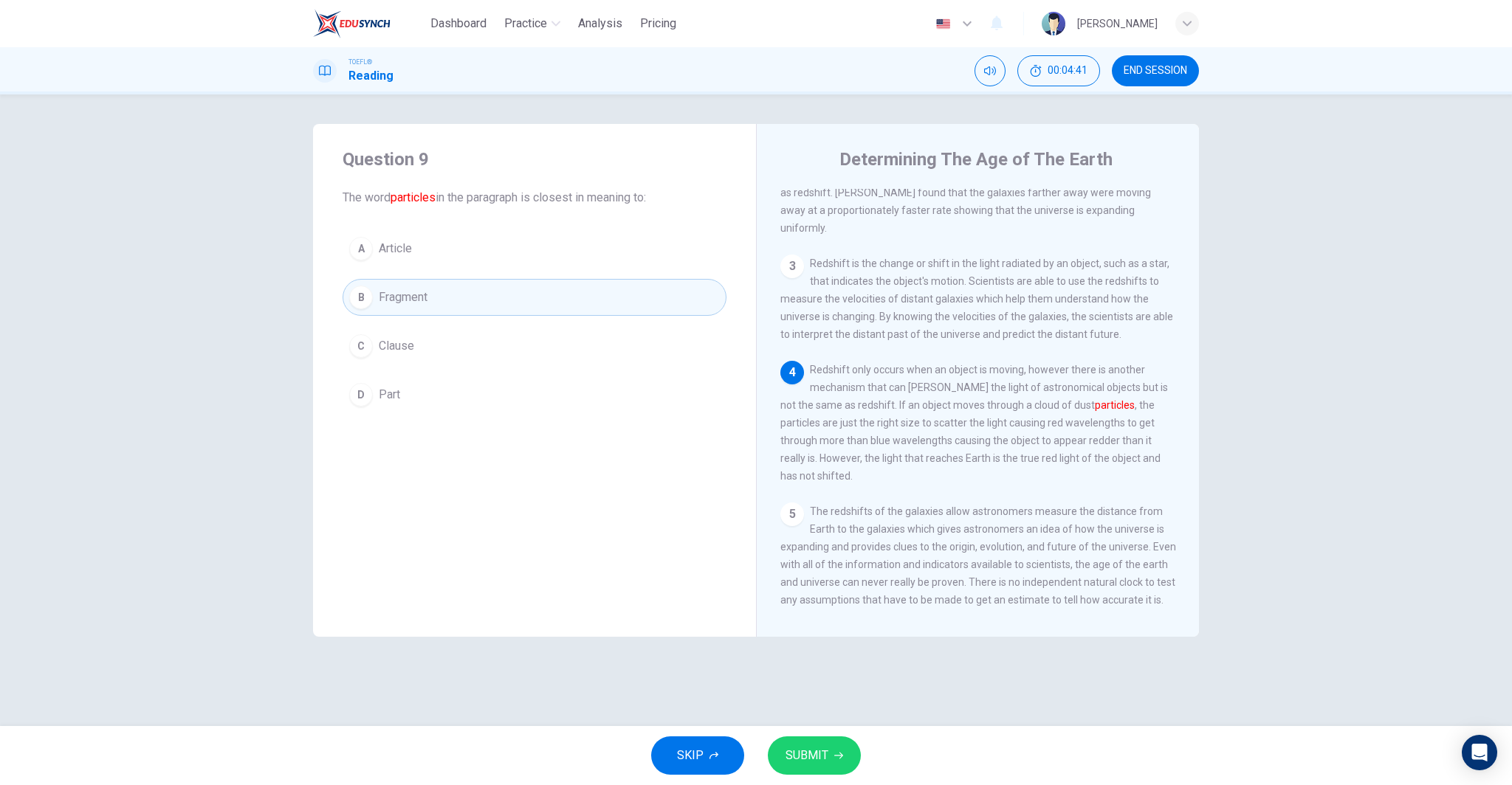
click at [820, 758] on span "SUBMIT" at bounding box center [806, 756] width 43 height 21
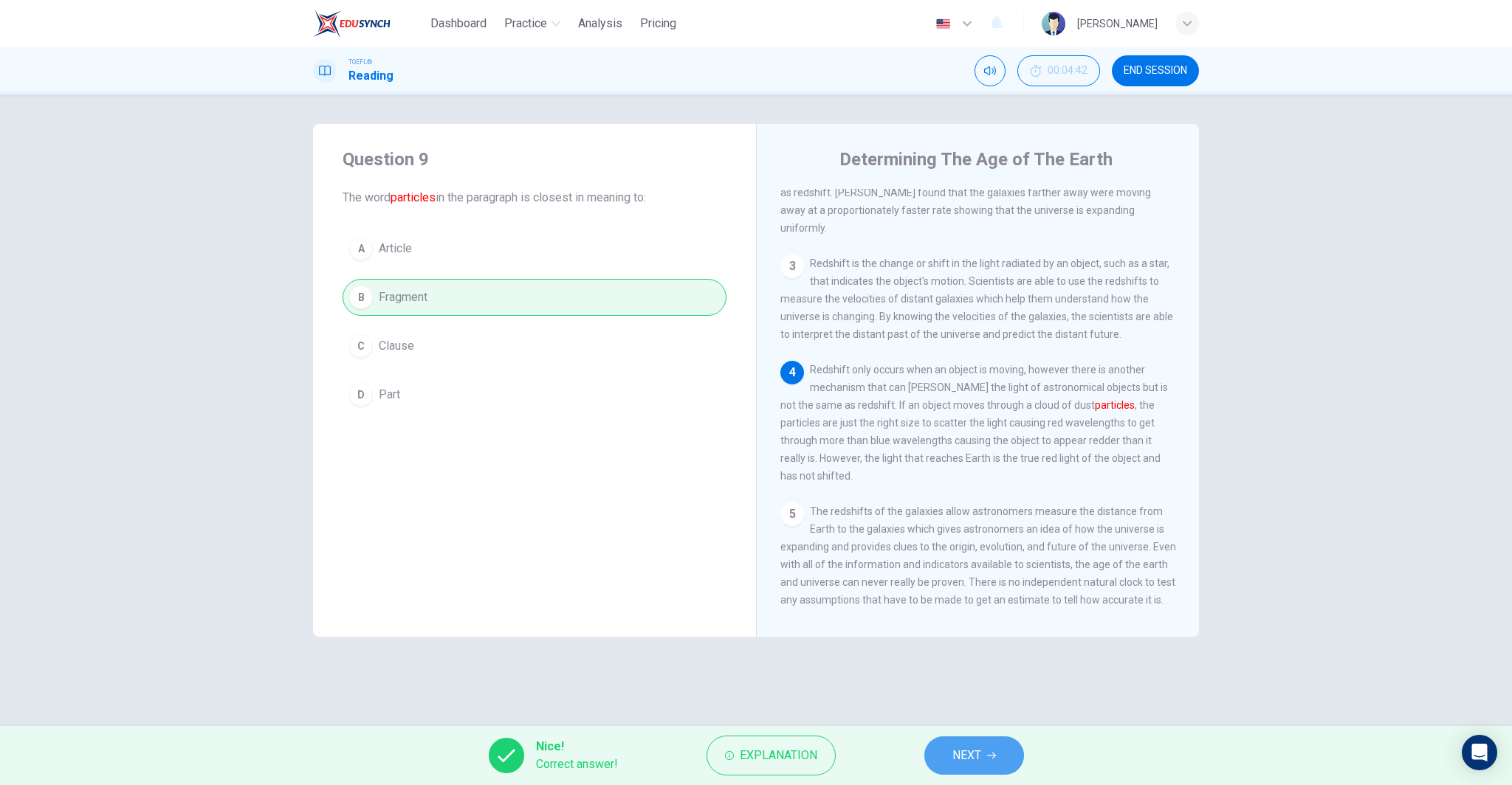
click at [970, 745] on button "NEXT" at bounding box center [974, 756] width 100 height 39
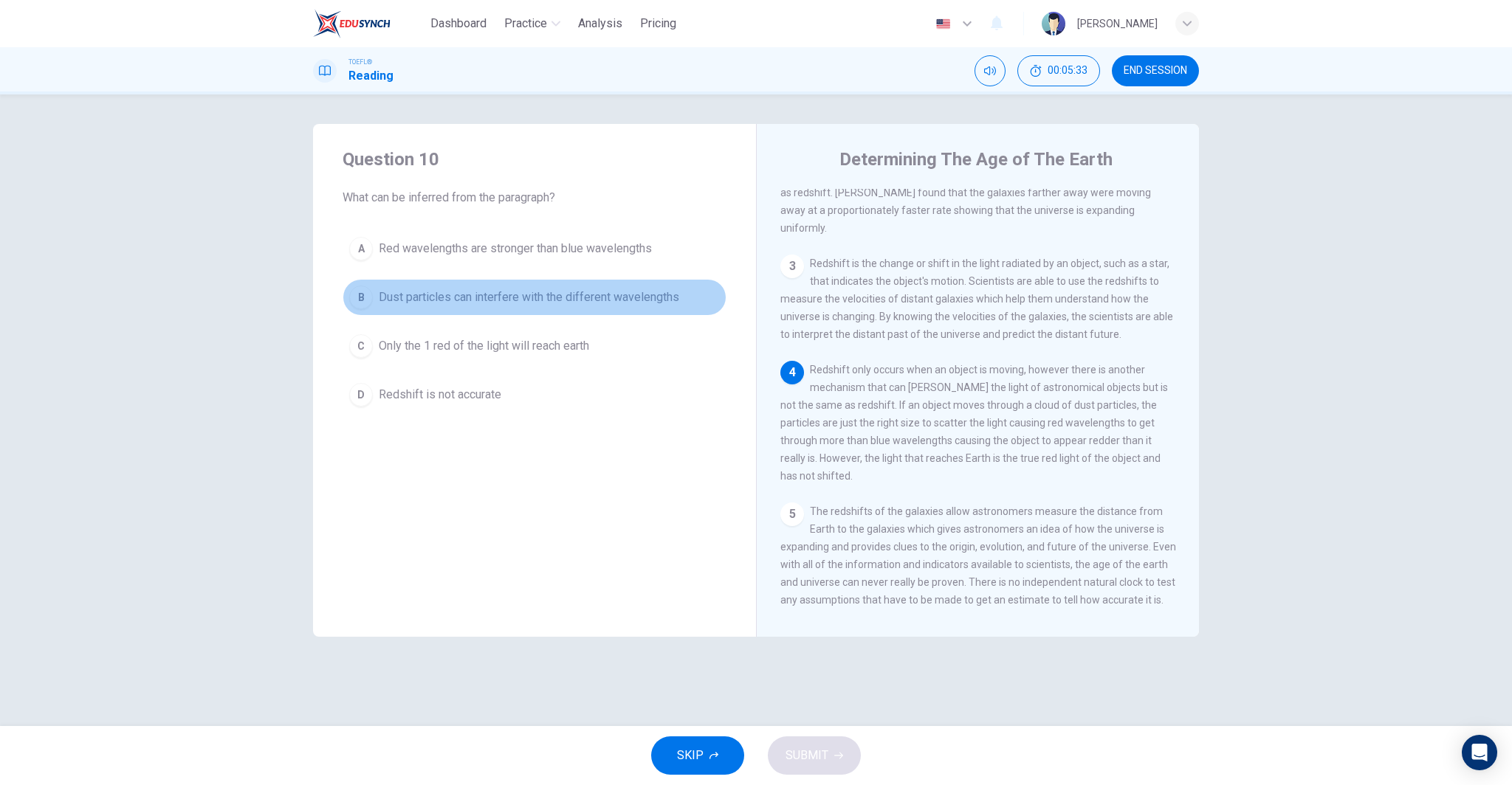
click at [622, 311] on button "B Dust particles can interfere with the different wavelengths" at bounding box center [534, 298] width 383 height 37
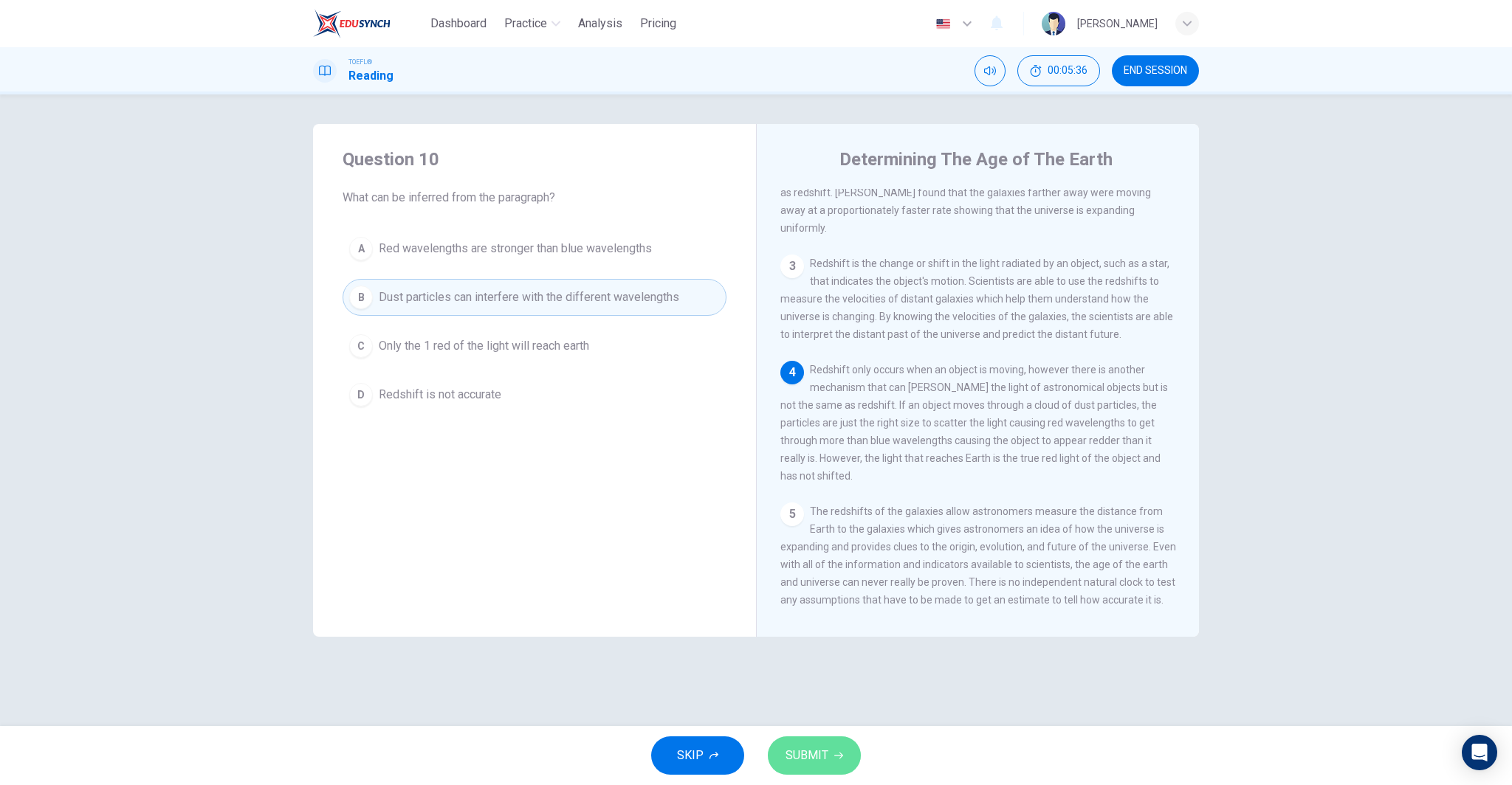
click at [823, 759] on span "SUBMIT" at bounding box center [806, 756] width 43 height 21
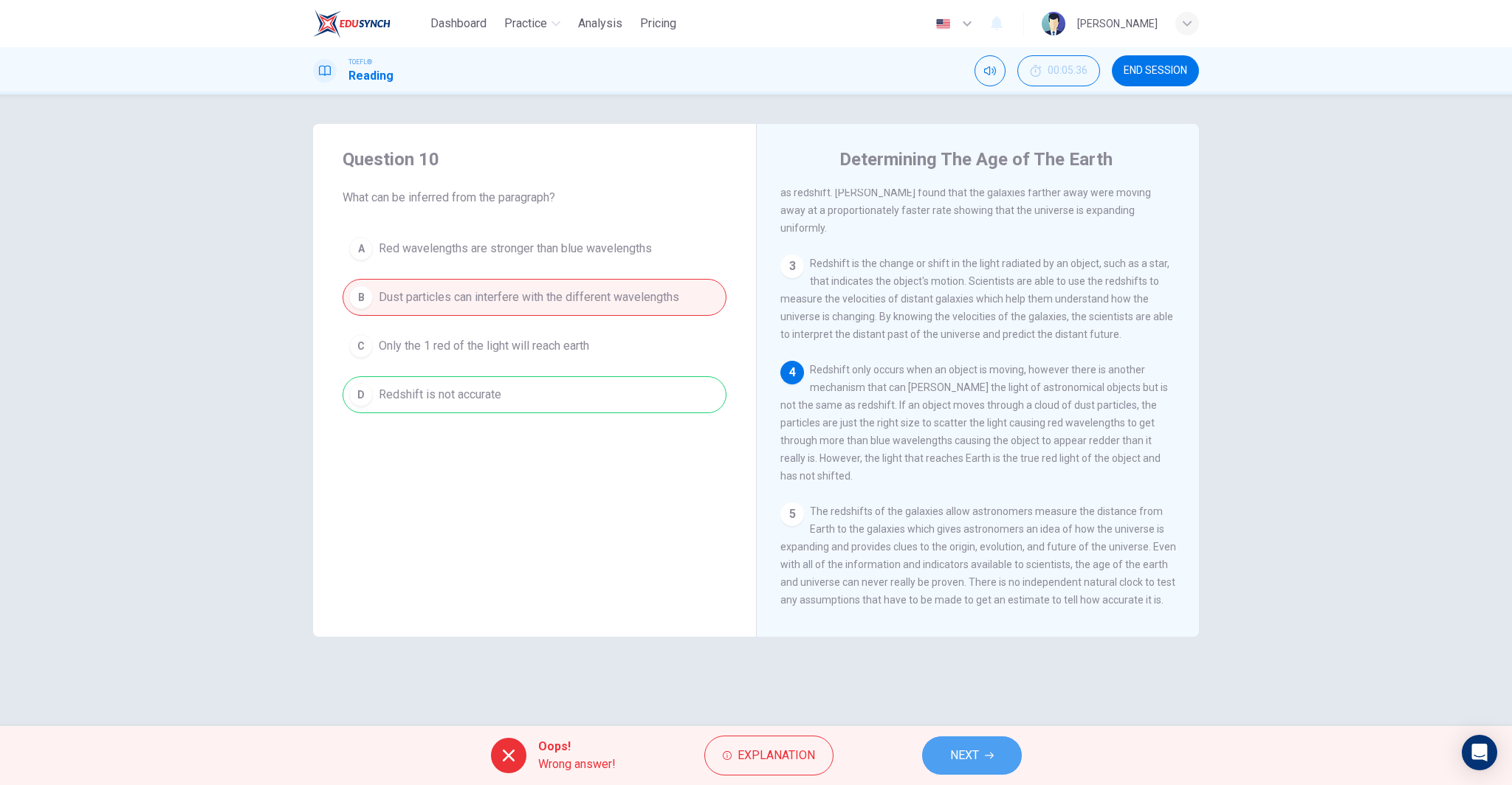
click at [977, 756] on span "NEXT" at bounding box center [965, 756] width 29 height 21
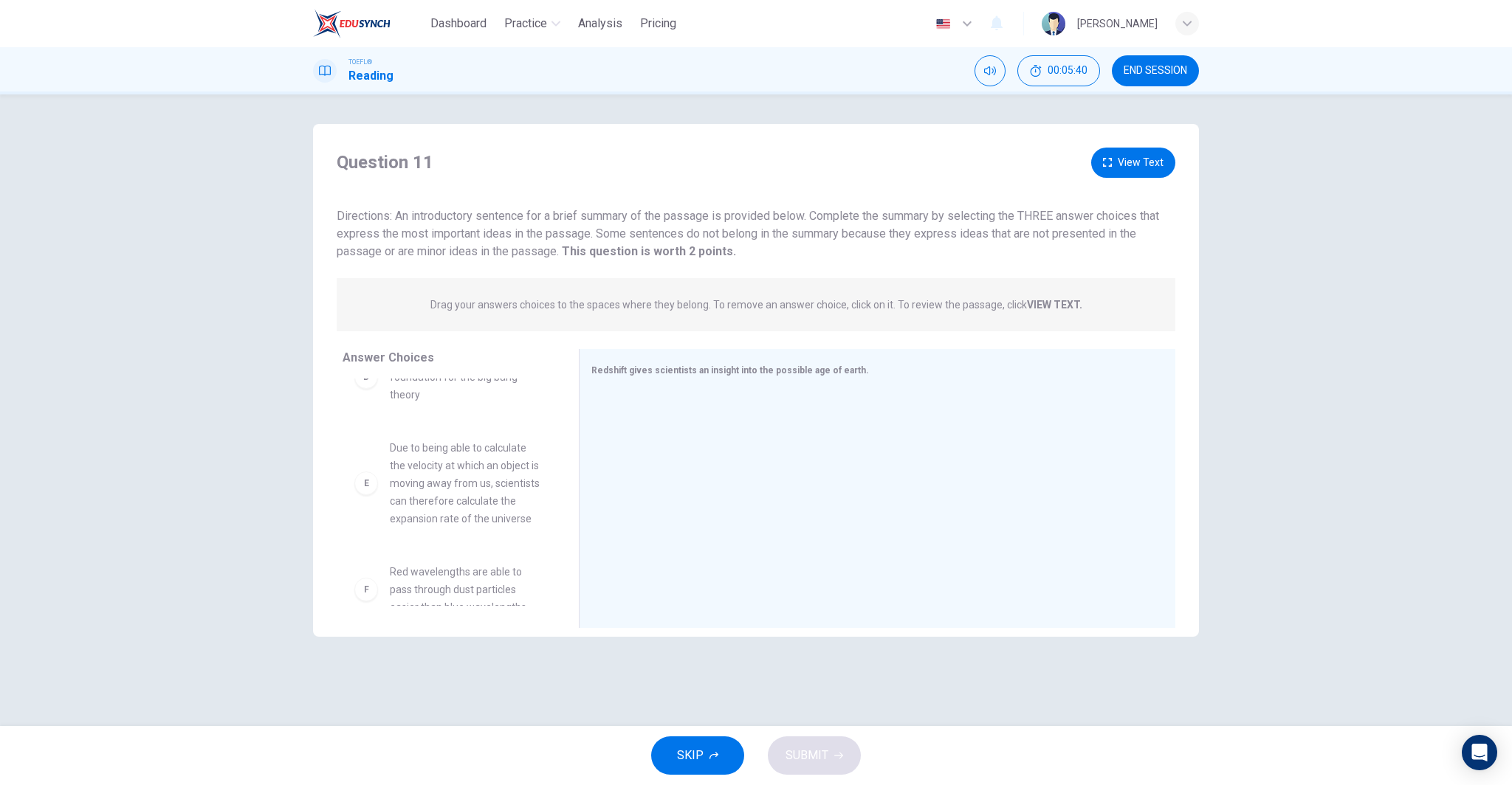
scroll to position [345, 0]
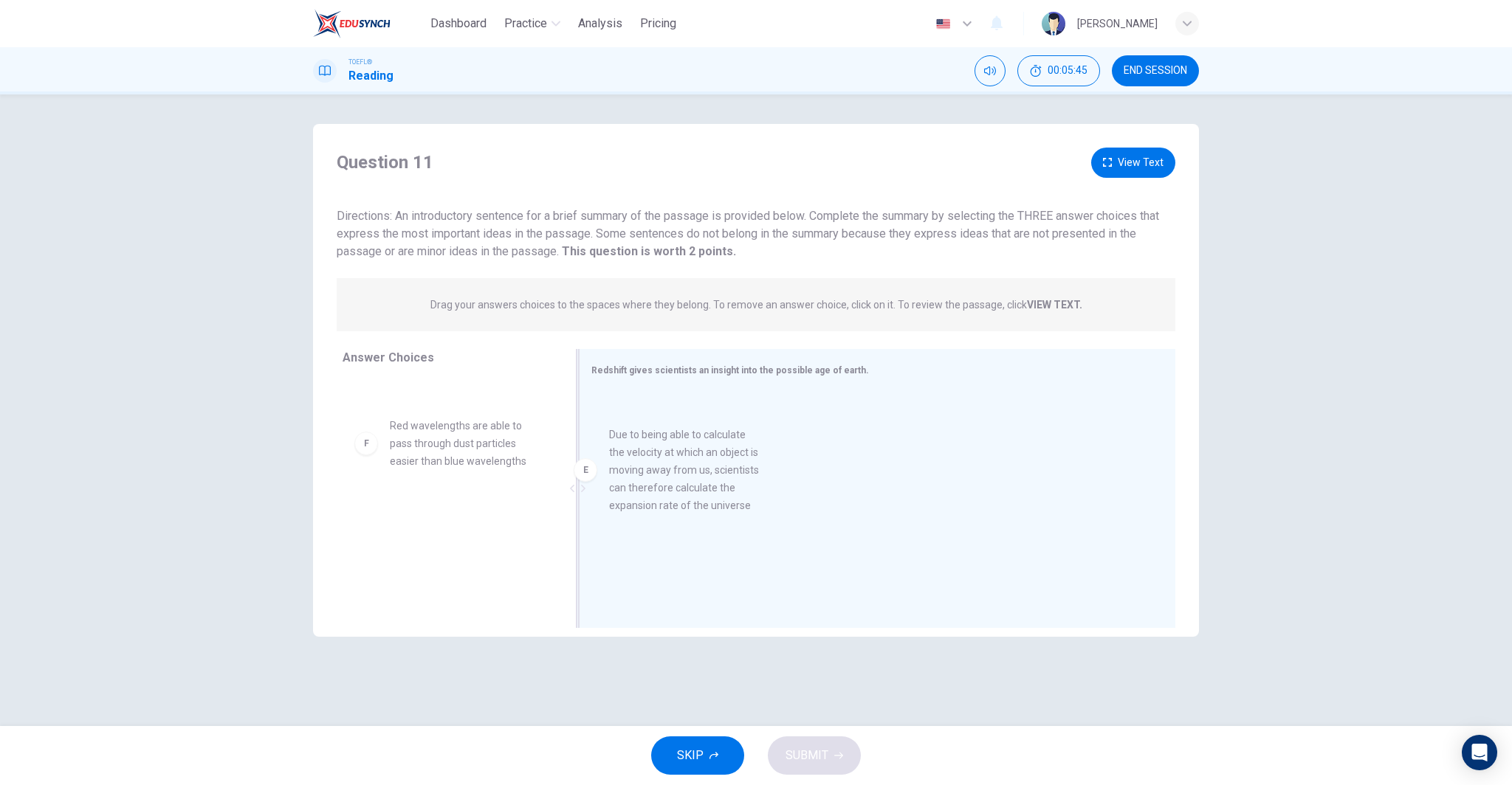
drag, startPoint x: 454, startPoint y: 475, endPoint x: 711, endPoint y: 484, distance: 257.2
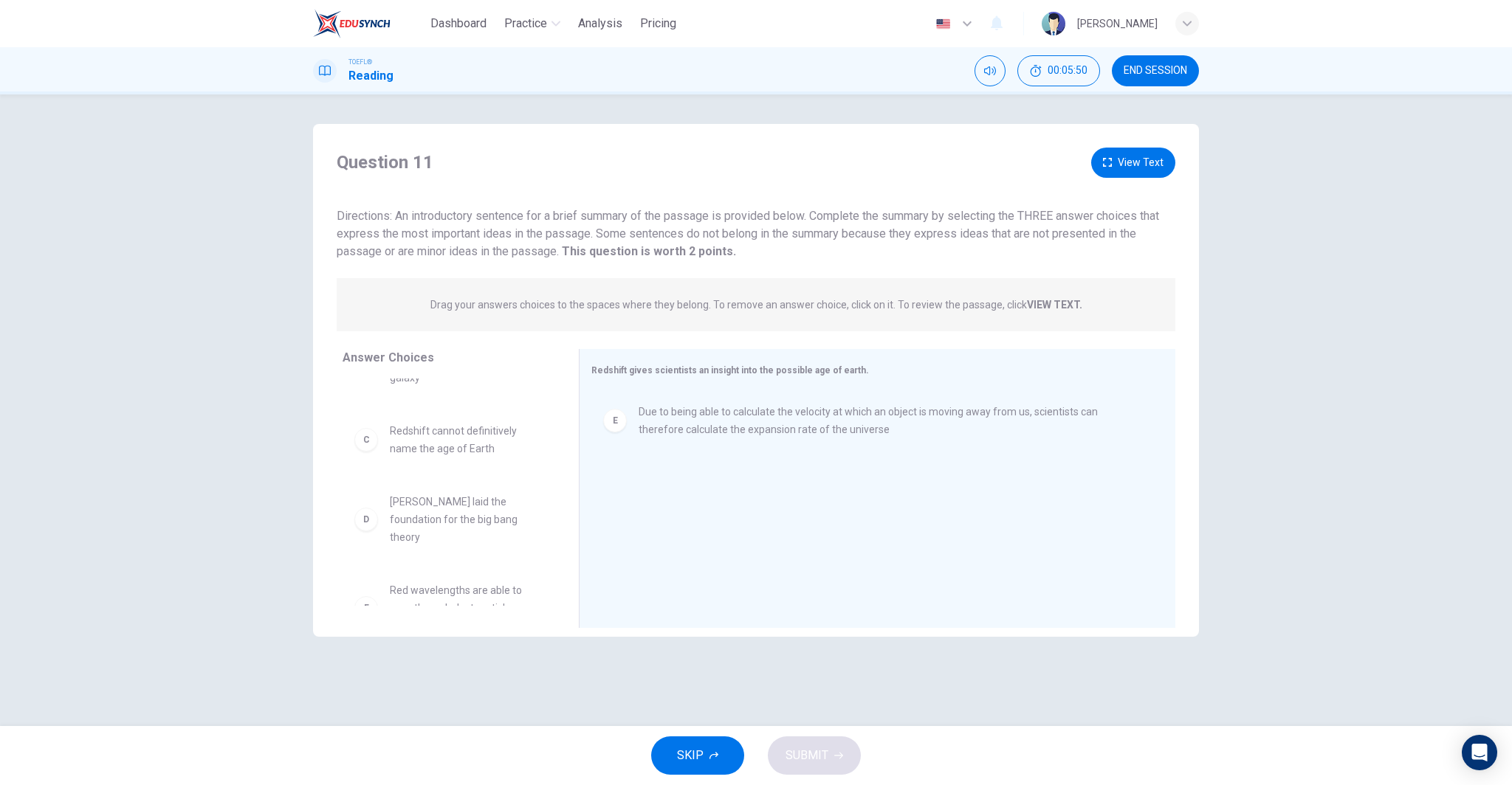
scroll to position [177, 0]
drag, startPoint x: 450, startPoint y: 533, endPoint x: 716, endPoint y: 501, distance: 267.9
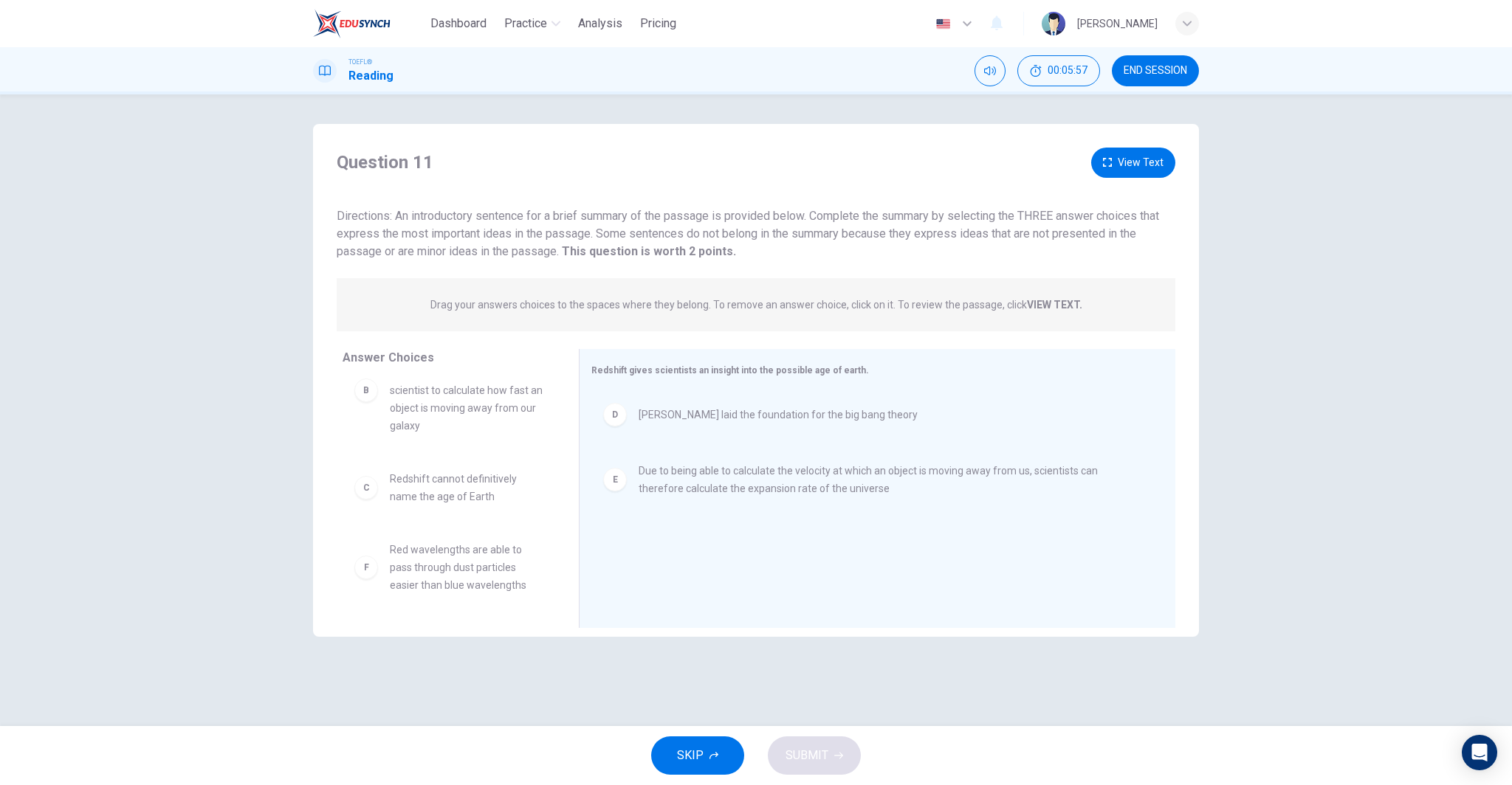
scroll to position [0, 0]
drag, startPoint x: 493, startPoint y: 535, endPoint x: 821, endPoint y: 548, distance: 328.3
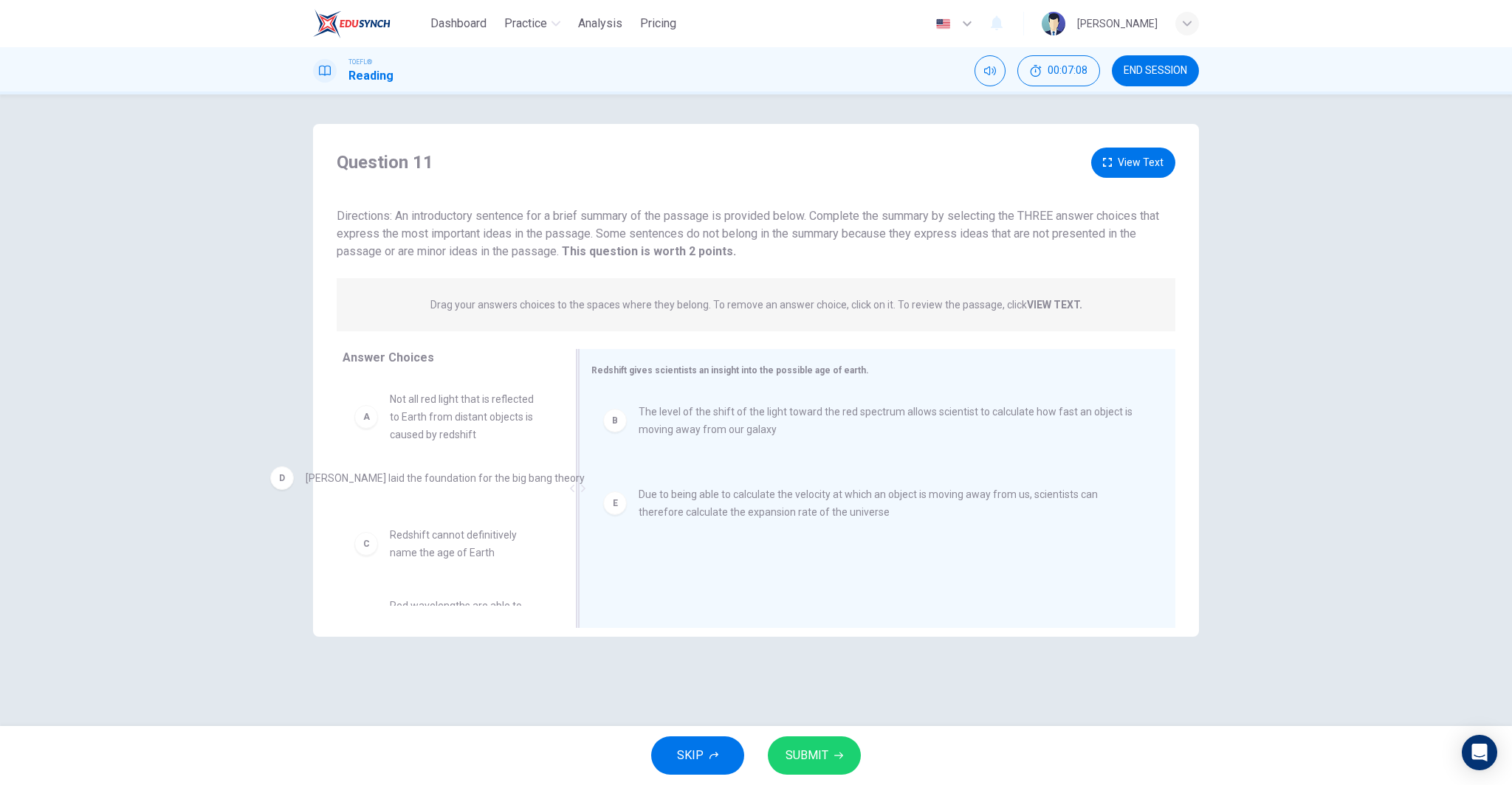
drag, startPoint x: 743, startPoint y: 493, endPoint x: 384, endPoint y: 484, distance: 359.1
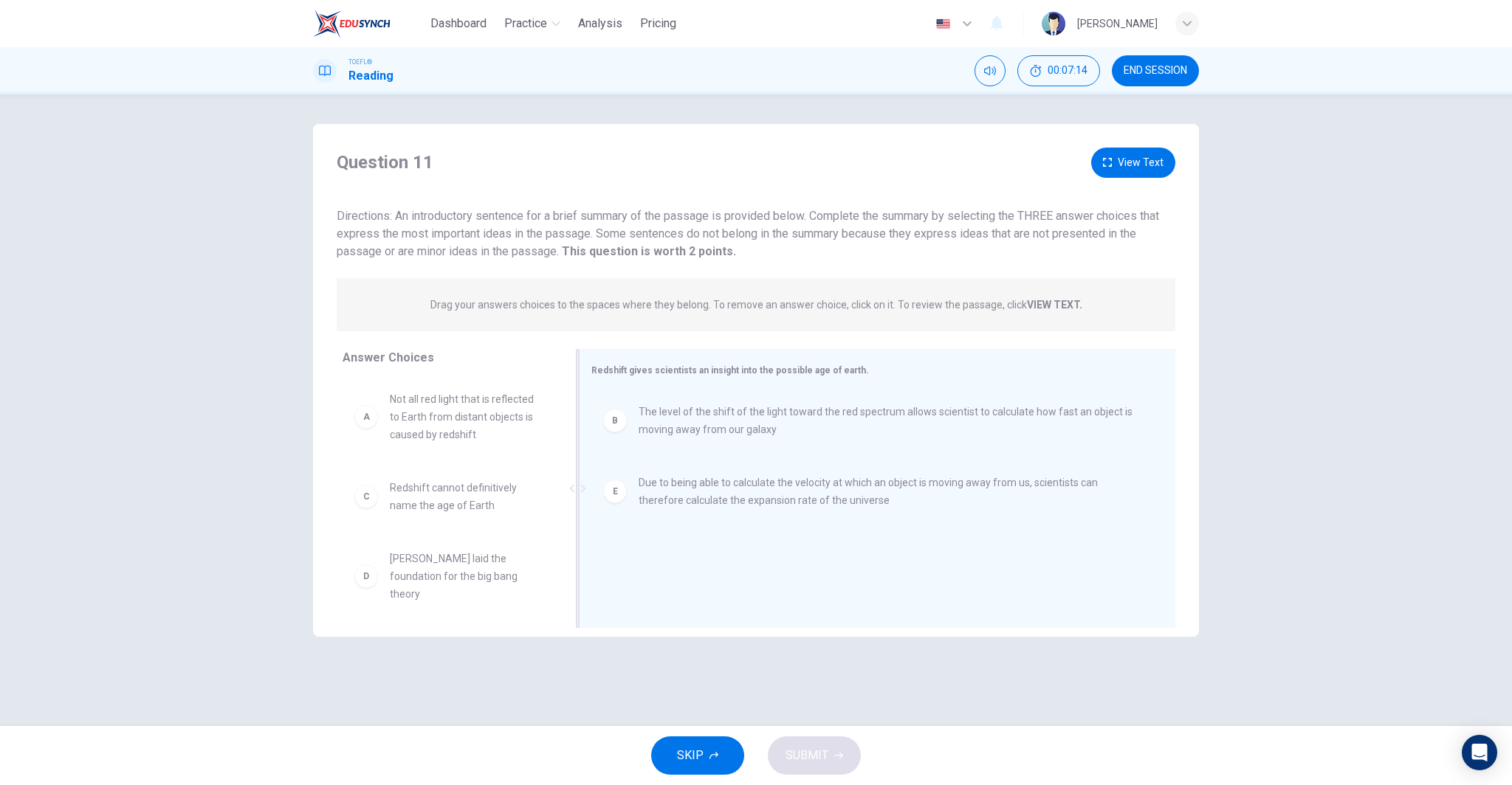
drag, startPoint x: 489, startPoint y: 427, endPoint x: 752, endPoint y: 437, distance: 263.2
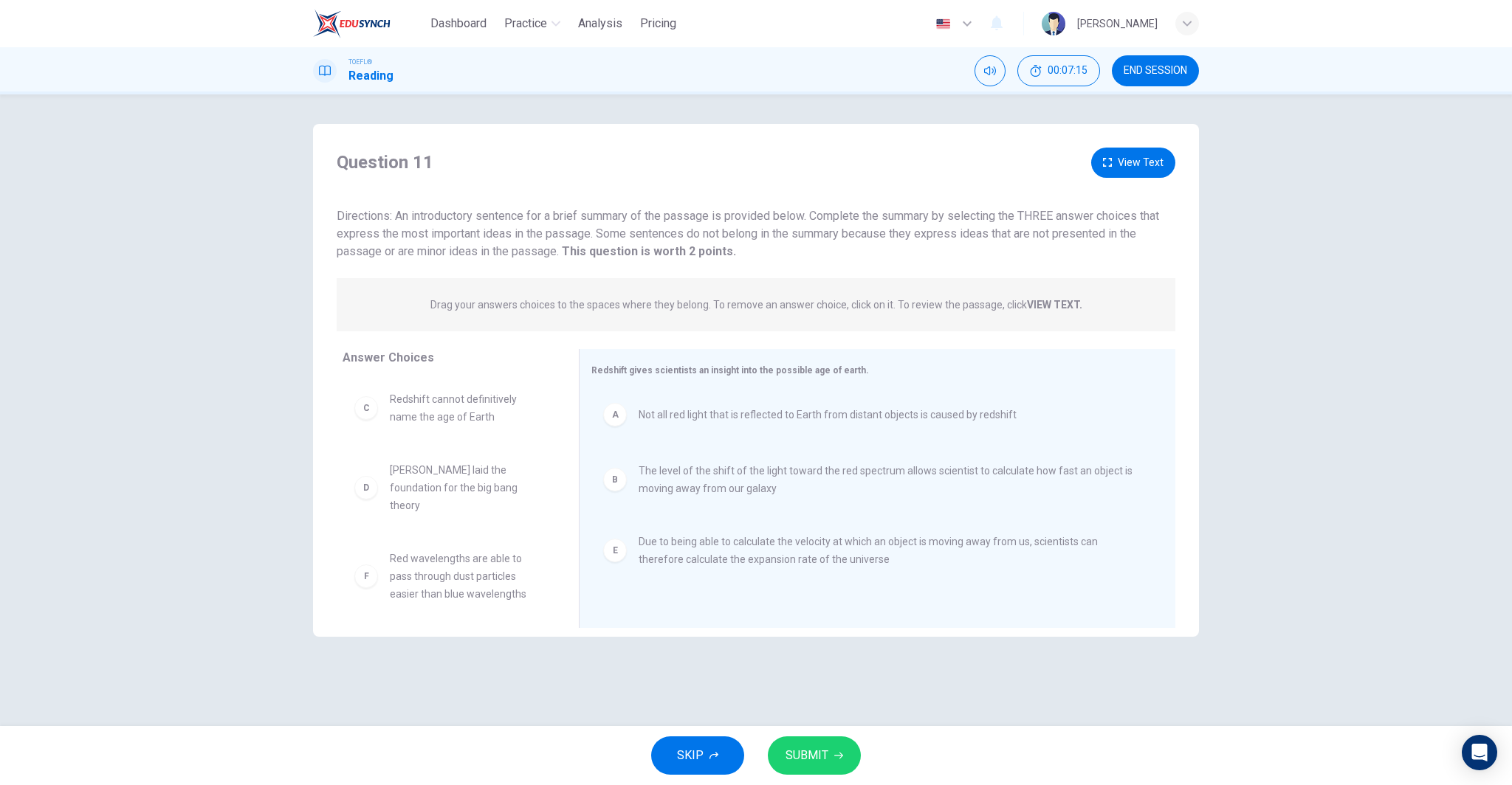
click at [794, 734] on div "SKIP SUBMIT" at bounding box center [756, 756] width 1512 height 59
click at [819, 764] on span "SUBMIT" at bounding box center [806, 756] width 43 height 21
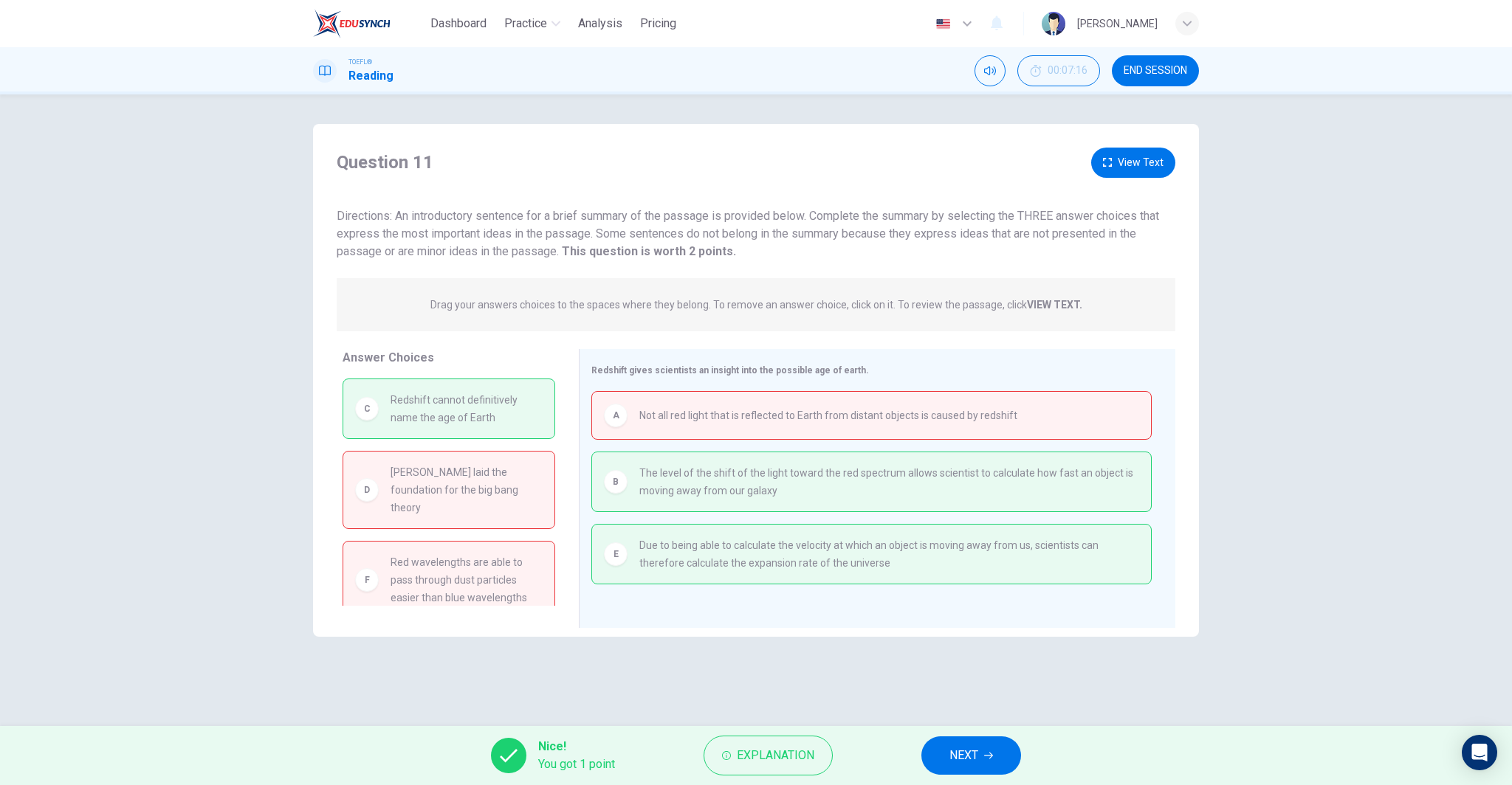
scroll to position [13, 0]
click at [979, 770] on button "NEXT" at bounding box center [971, 756] width 100 height 39
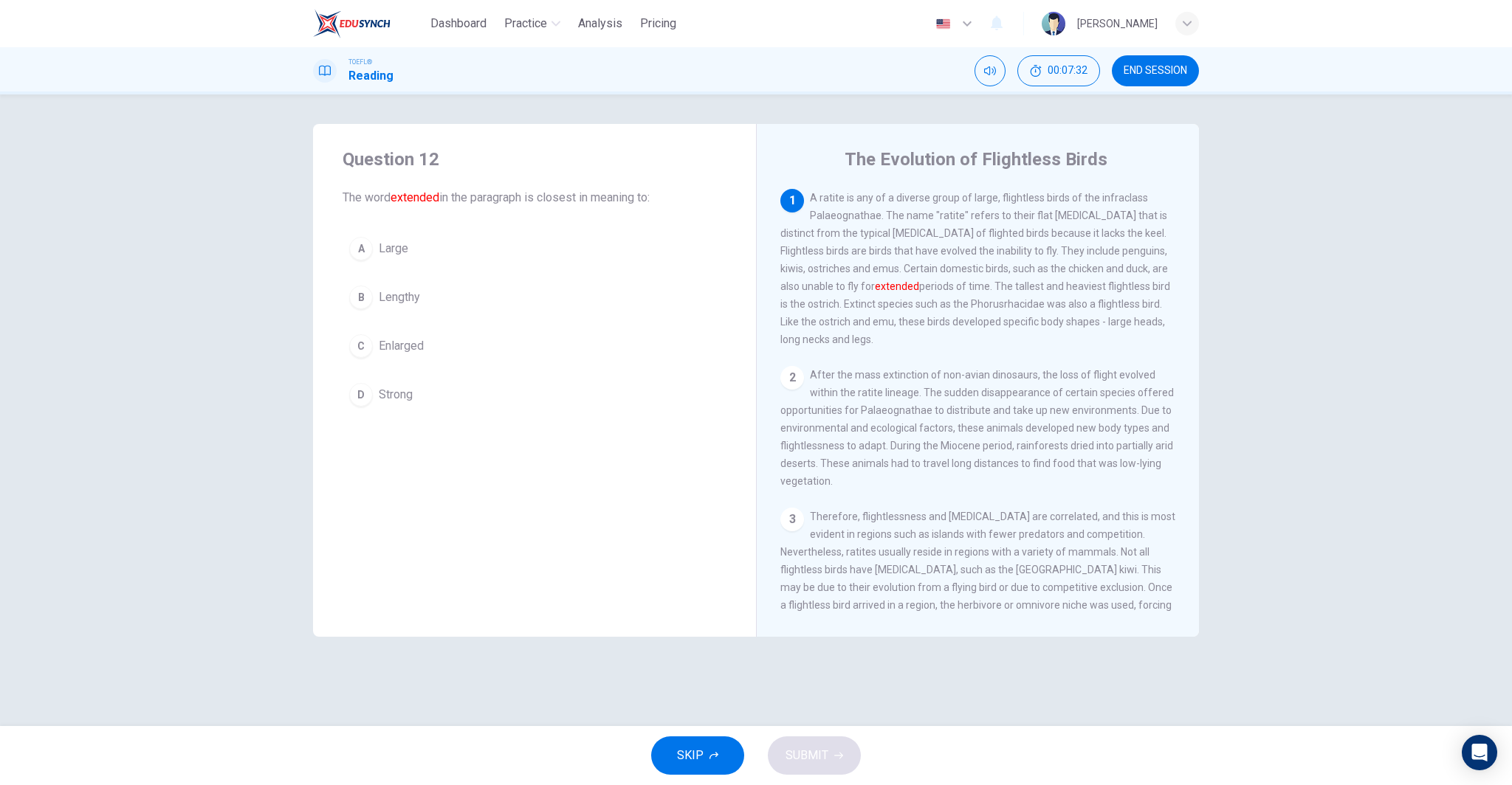
click at [431, 247] on button "A Large" at bounding box center [534, 249] width 383 height 37
click at [819, 758] on span "SUBMIT" at bounding box center [806, 756] width 43 height 21
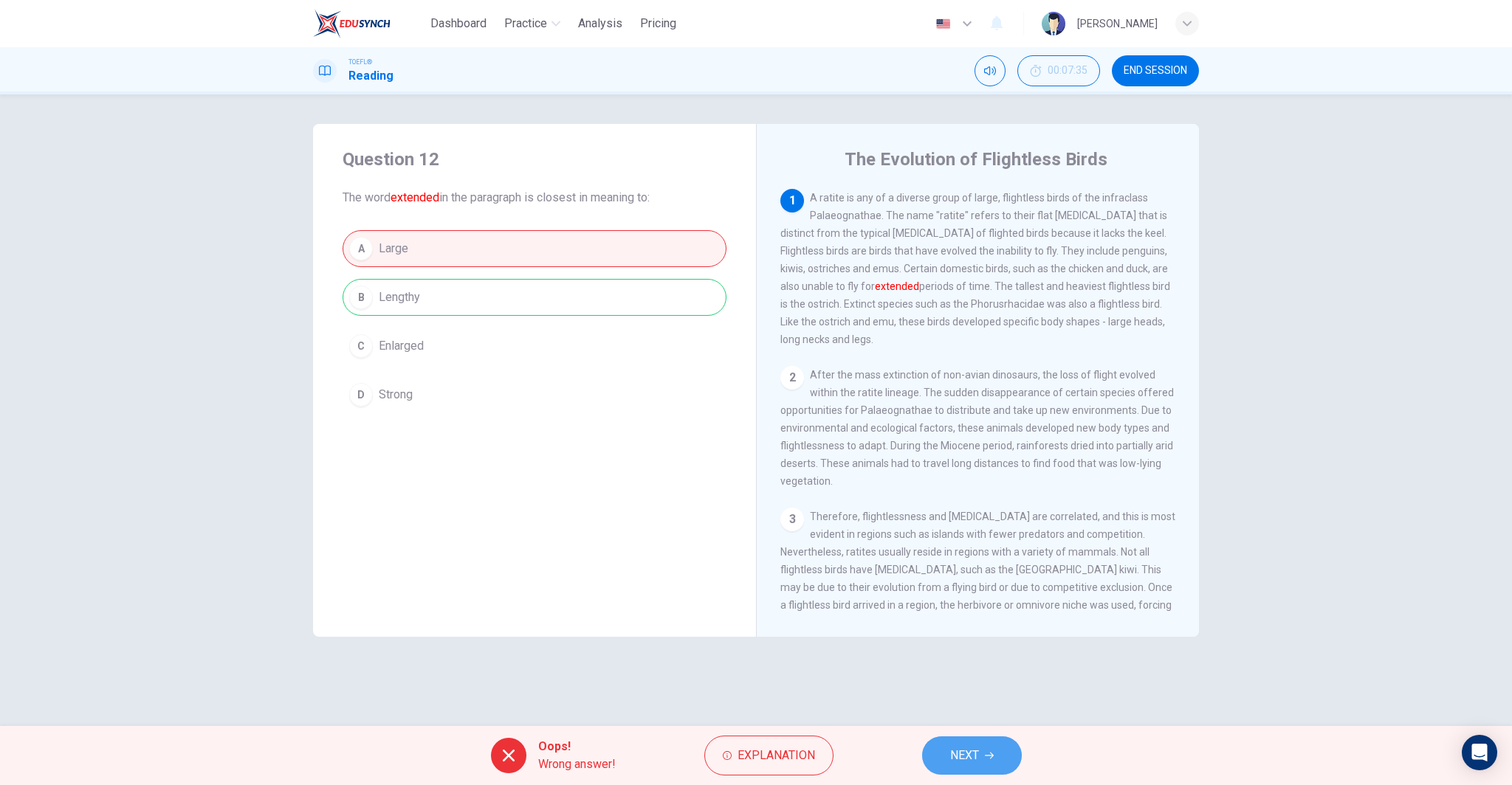
click at [951, 766] on button "NEXT" at bounding box center [971, 756] width 100 height 39
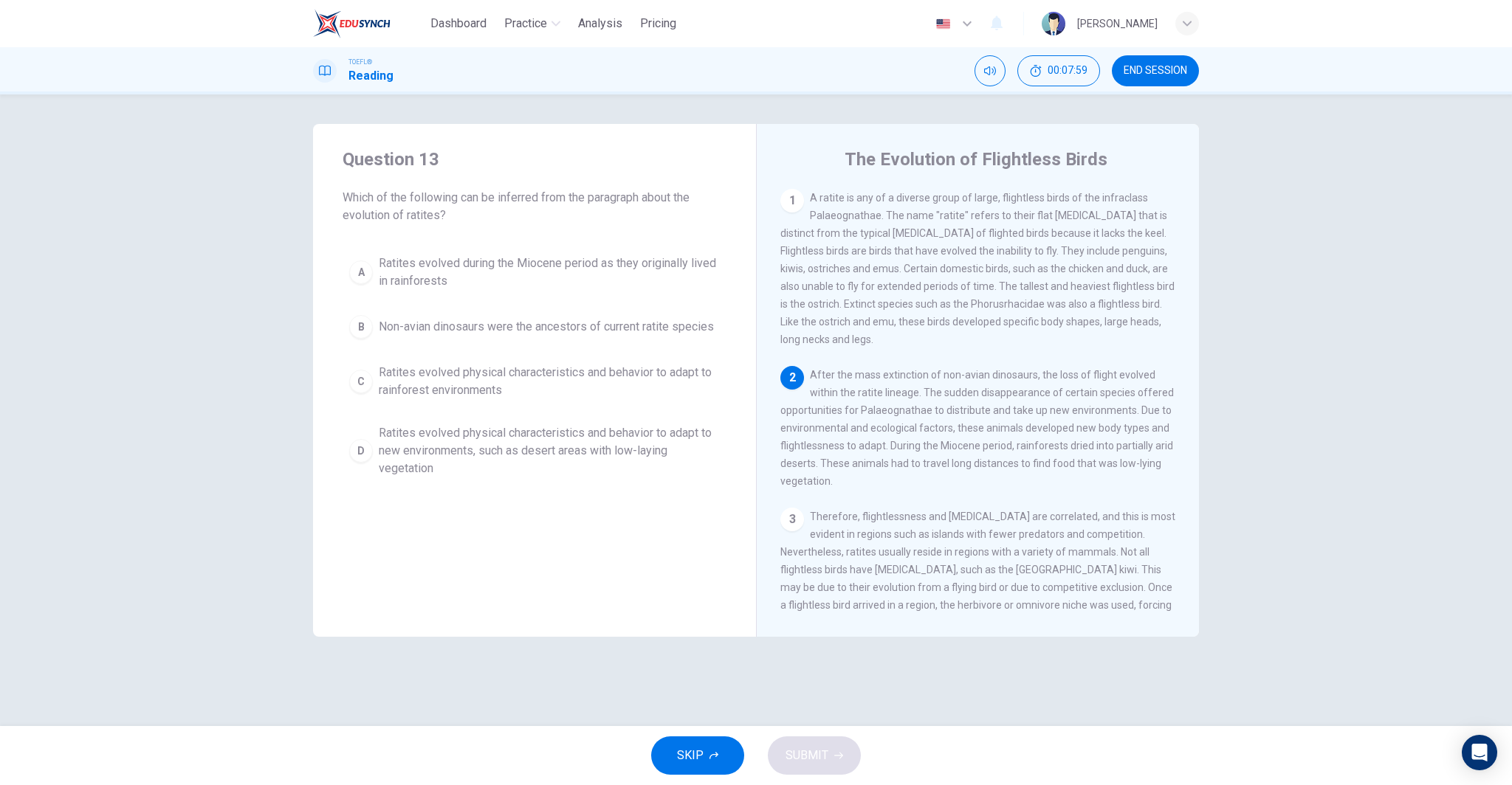
click at [1165, 68] on span "END SESSION" at bounding box center [1155, 71] width 63 height 12
